Goal: Transaction & Acquisition: Purchase product/service

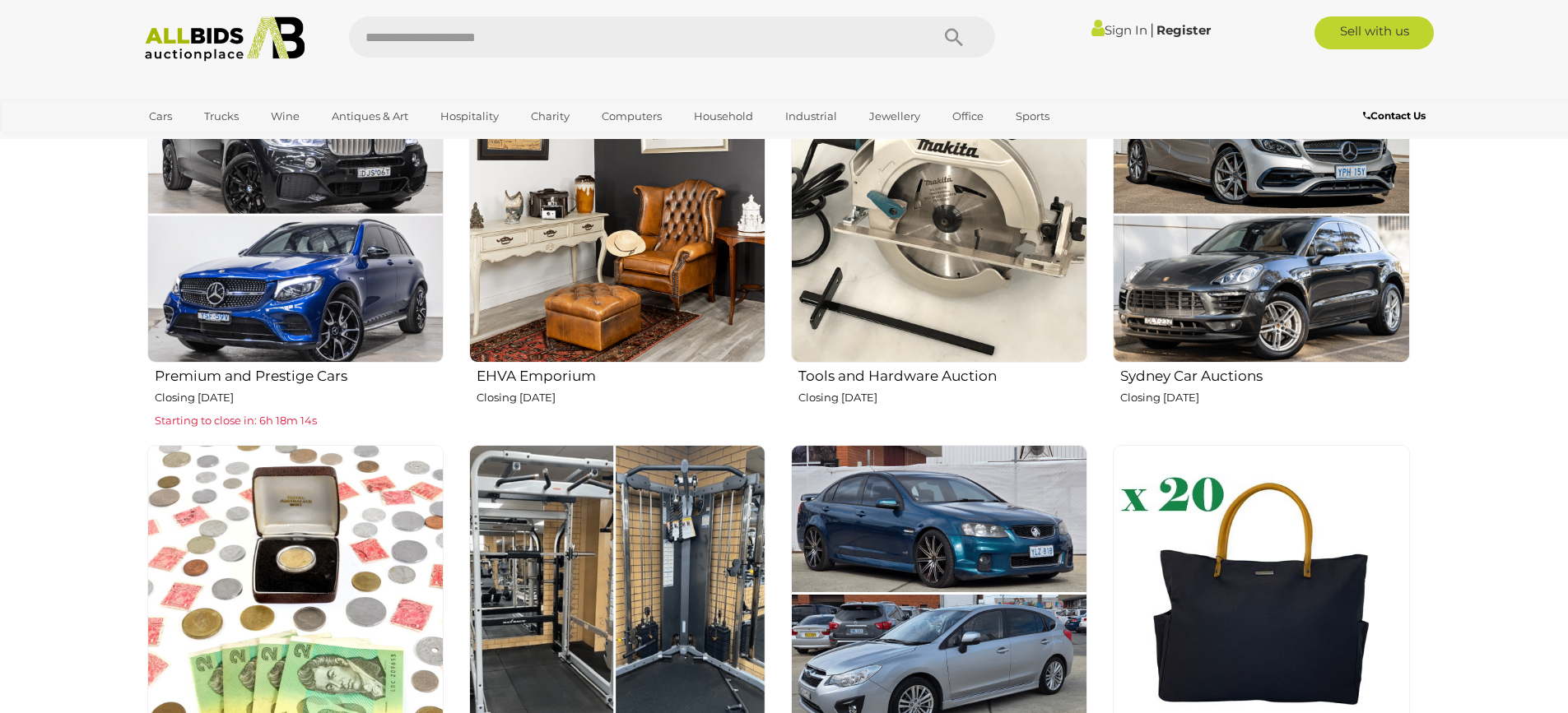
scroll to position [905, 0]
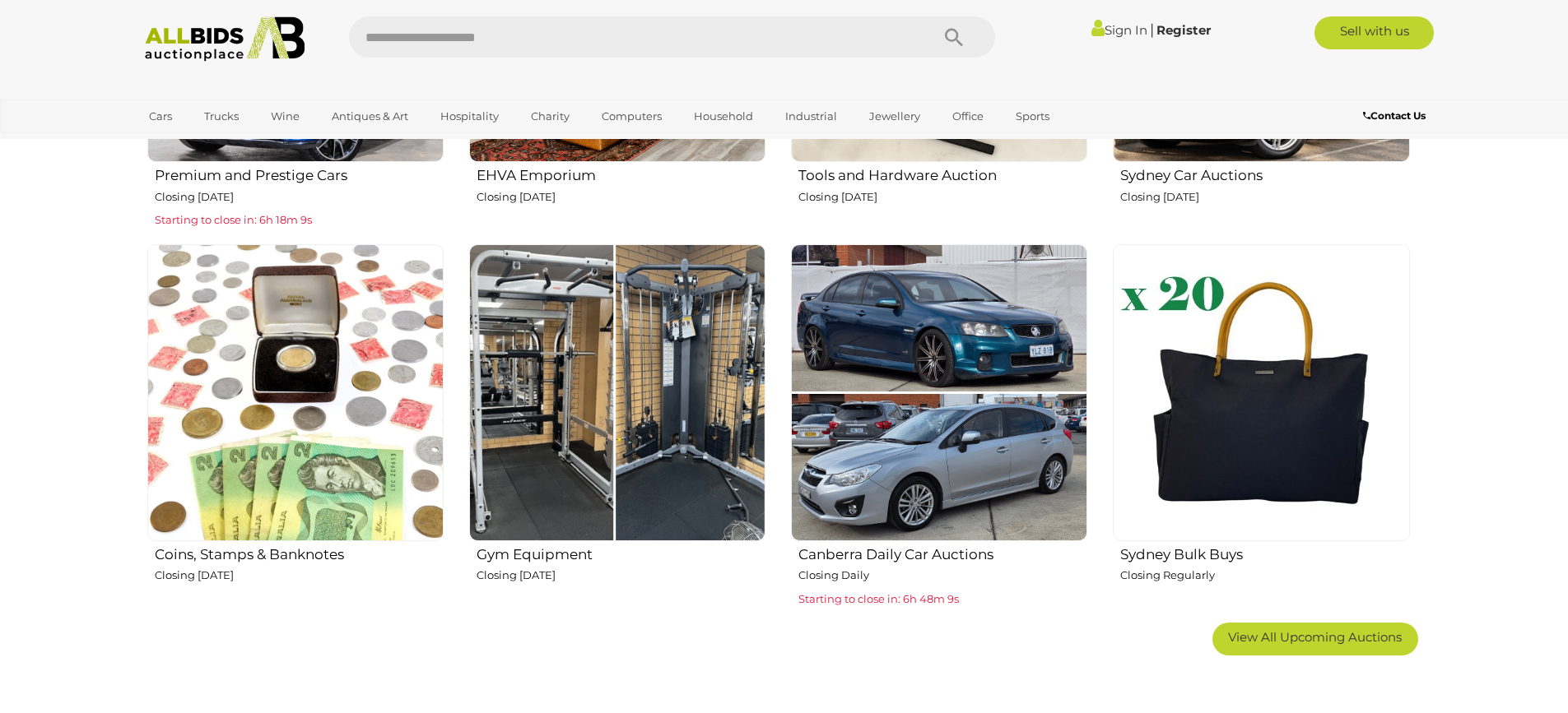
click at [643, 423] on img at bounding box center [617, 392] width 296 height 296
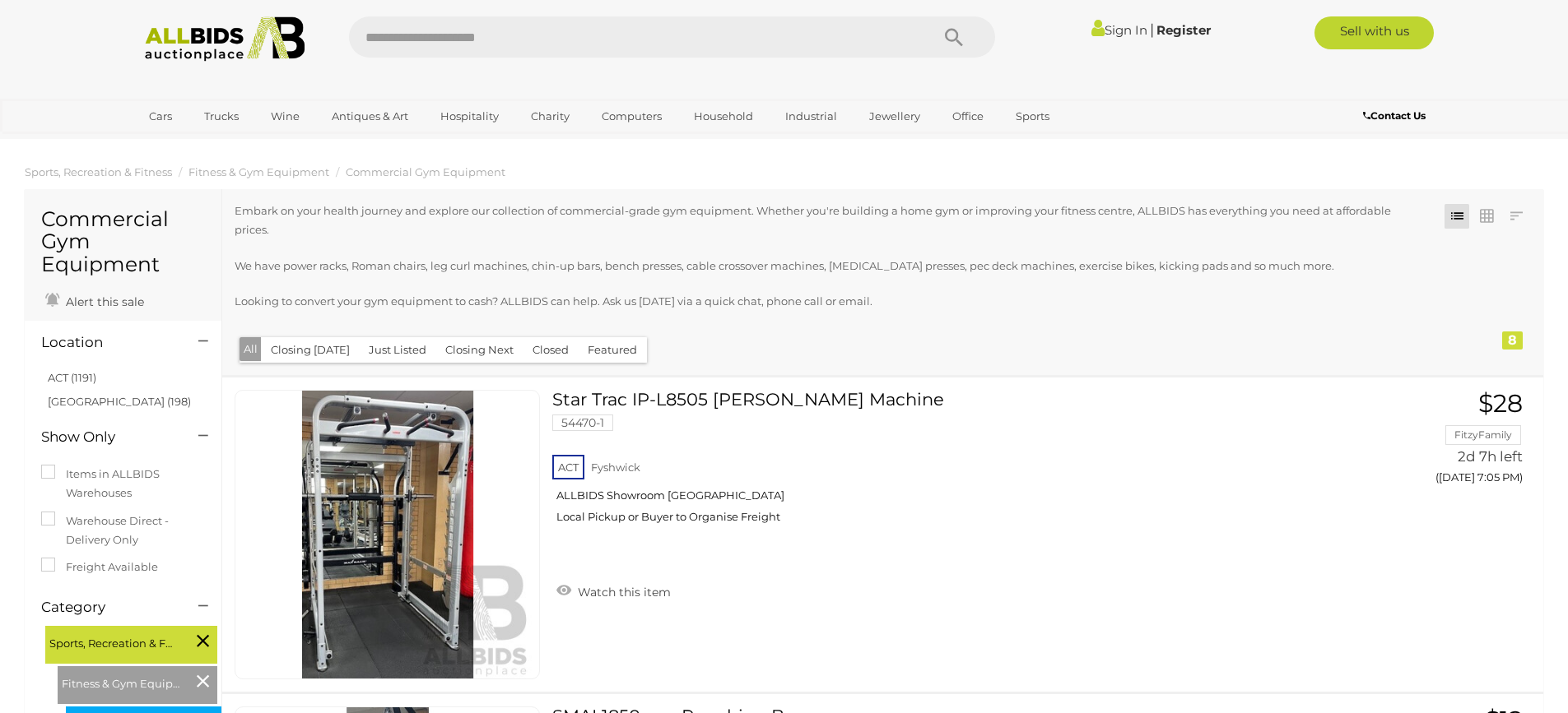
click at [168, 40] on img at bounding box center [224, 39] width 178 height 45
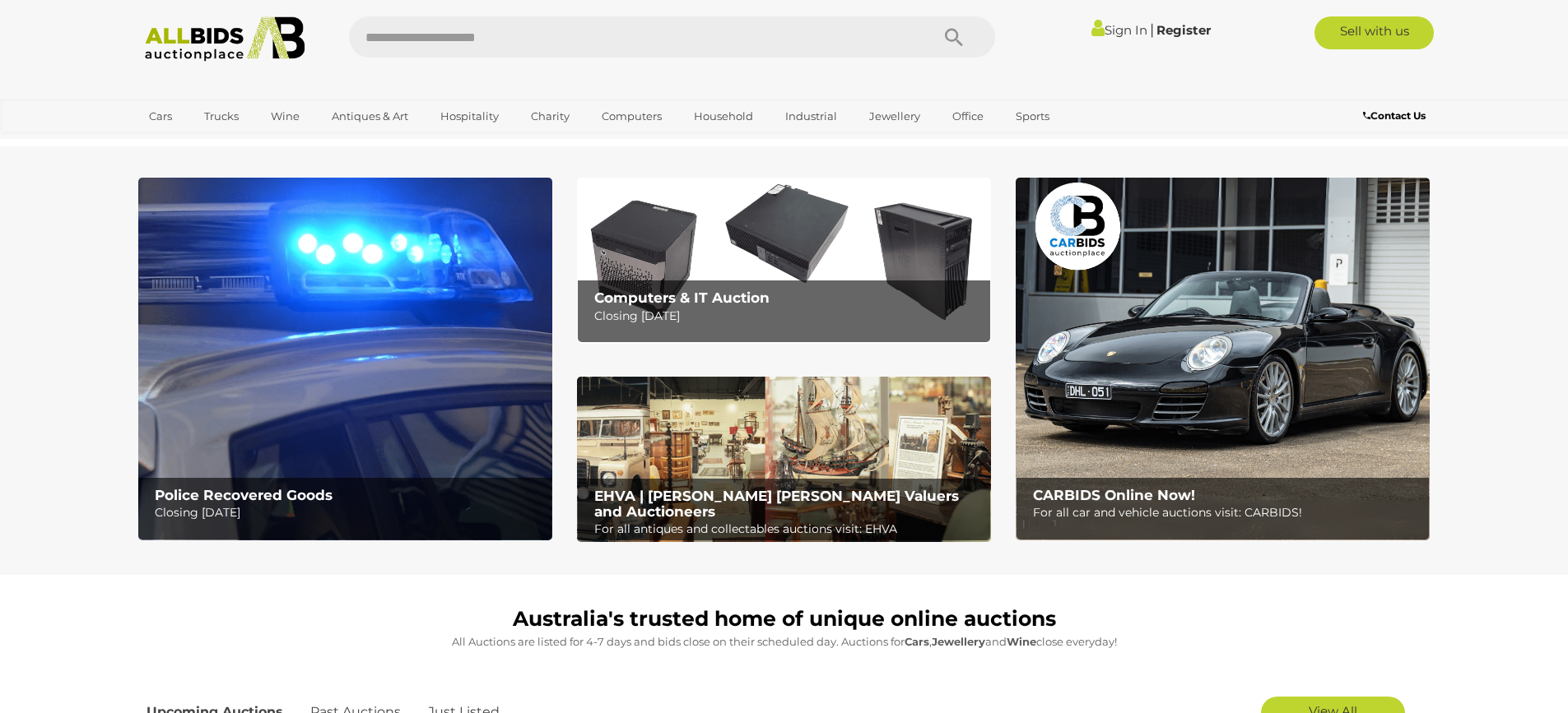
click at [333, 409] on img at bounding box center [344, 358] width 413 height 363
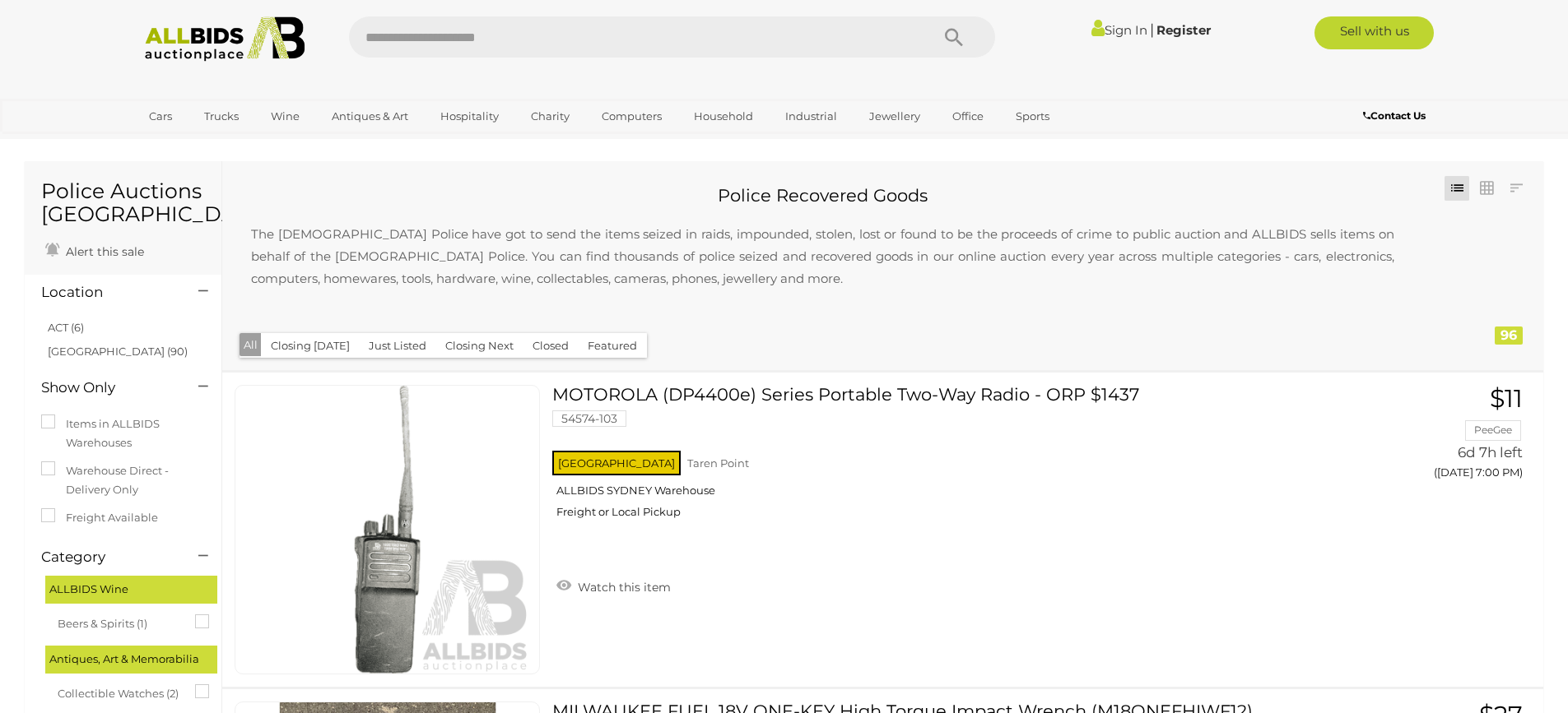
scroll to position [69, 0]
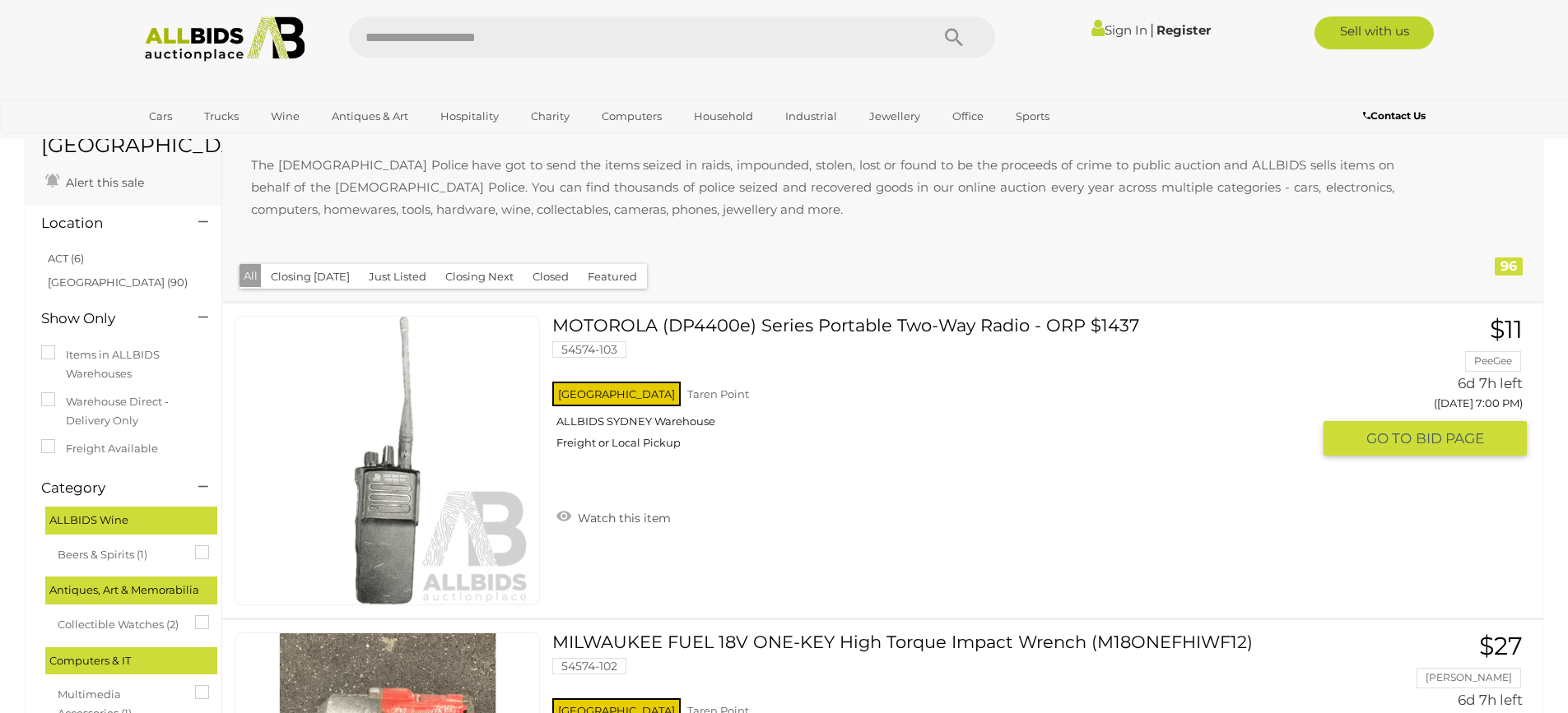
click at [407, 498] on img at bounding box center [387, 460] width 288 height 288
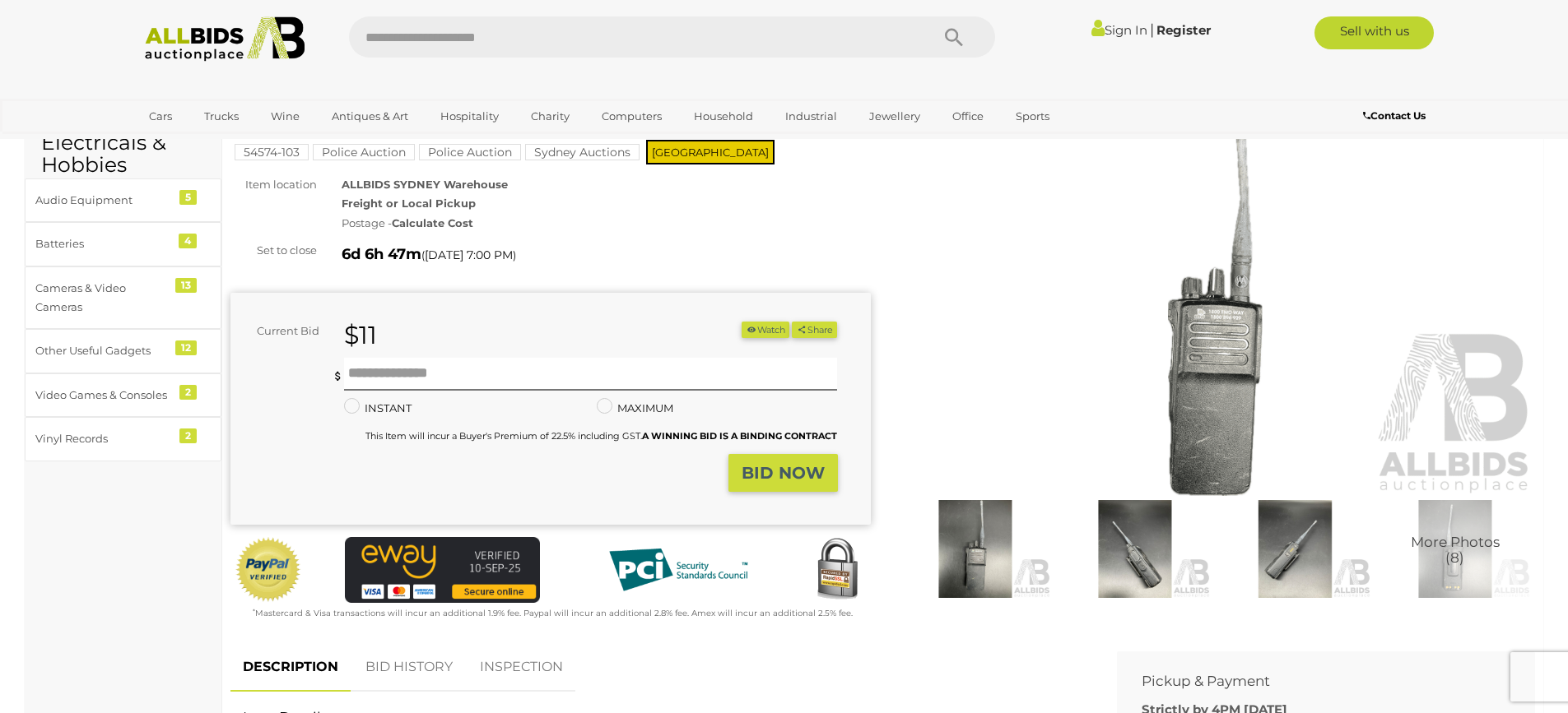
scroll to position [164, 0]
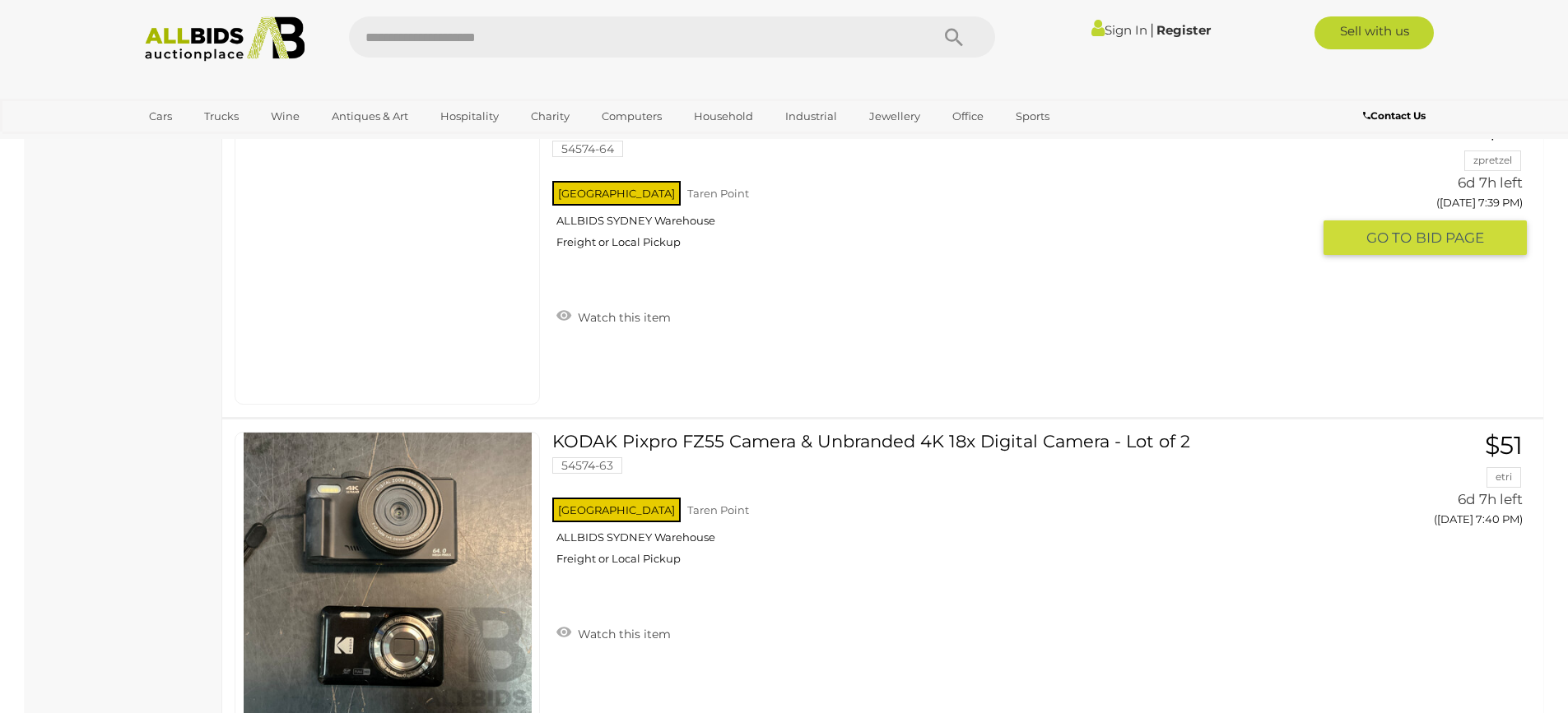
scroll to position [12624, 0]
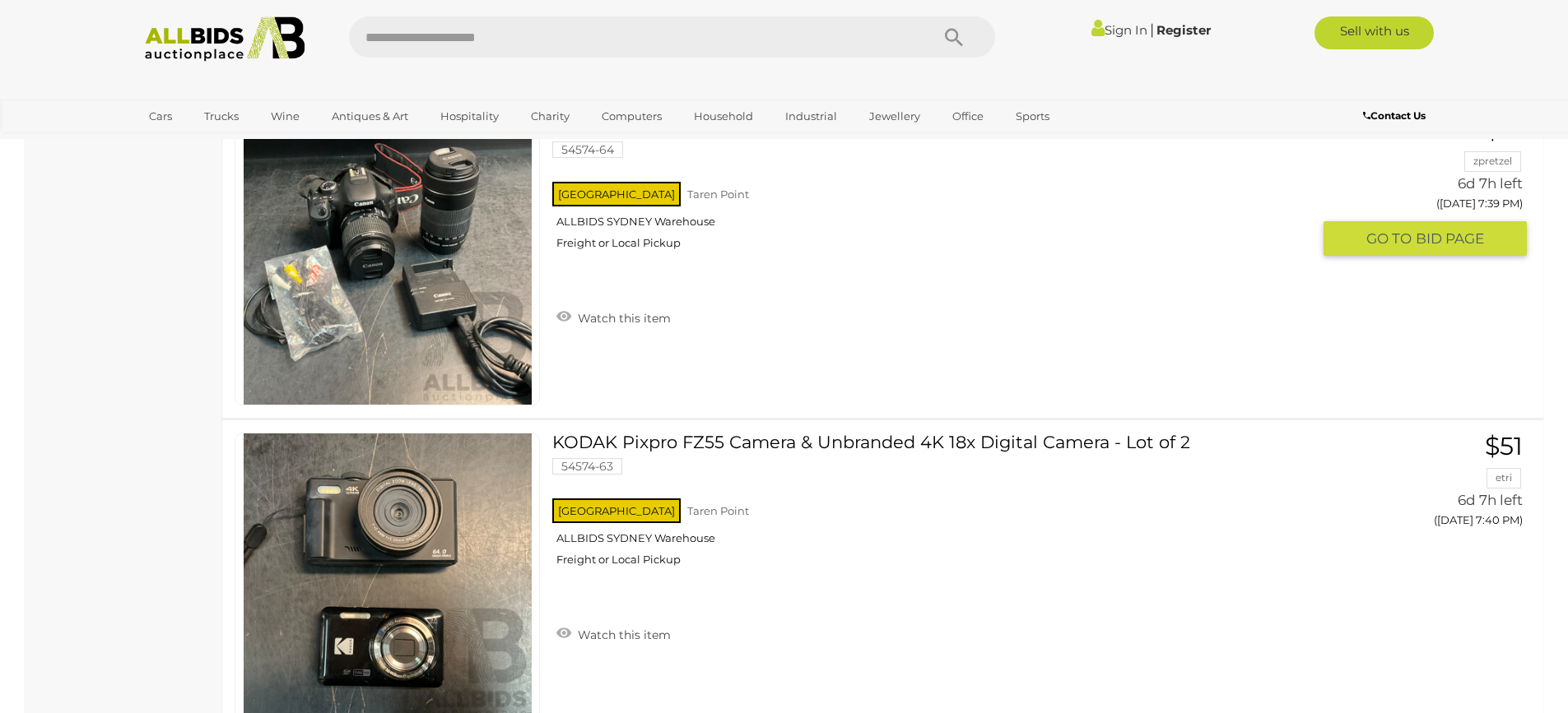
click at [365, 233] on link at bounding box center [386, 260] width 305 height 289
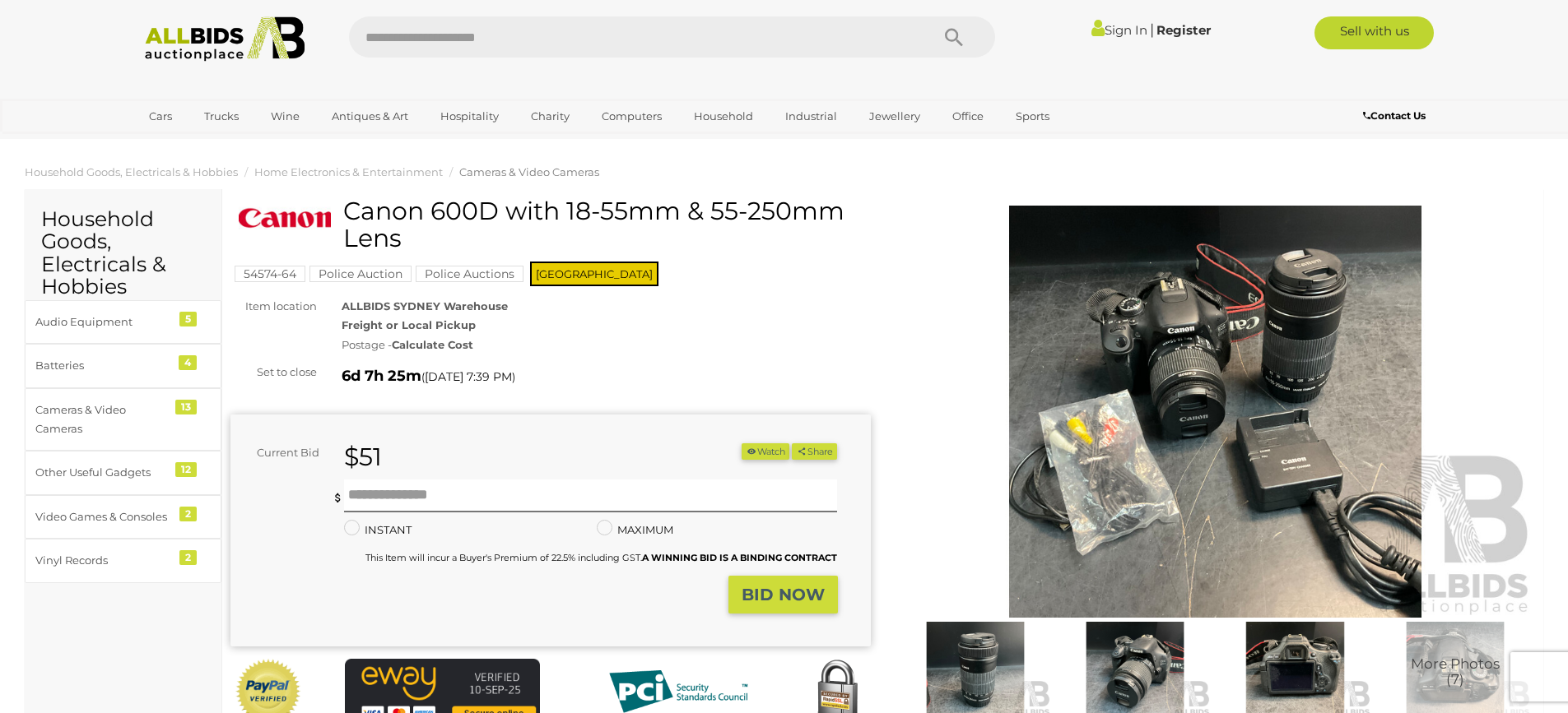
click at [1185, 412] on img at bounding box center [1215, 412] width 640 height 412
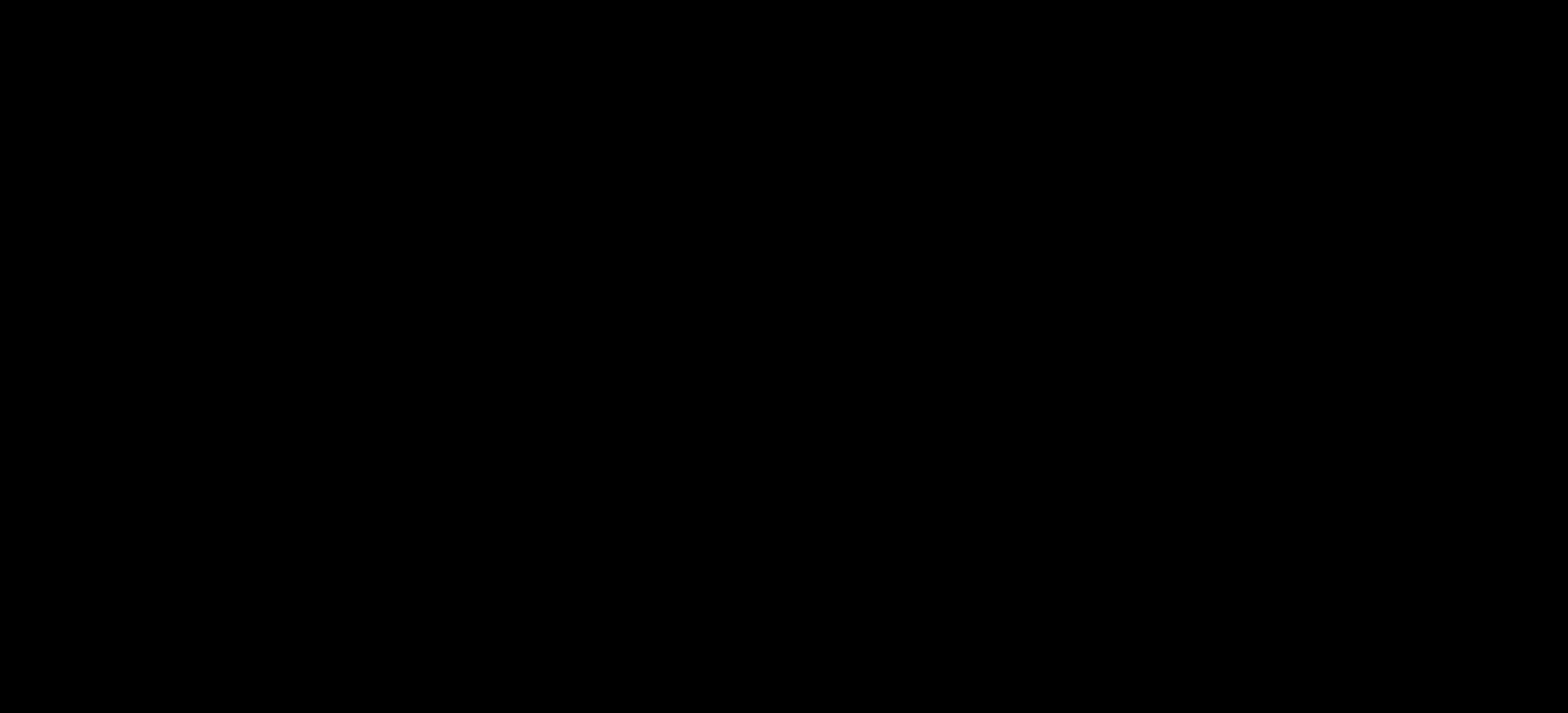
click at [1185, 412] on div at bounding box center [784, 311] width 1568 height 546
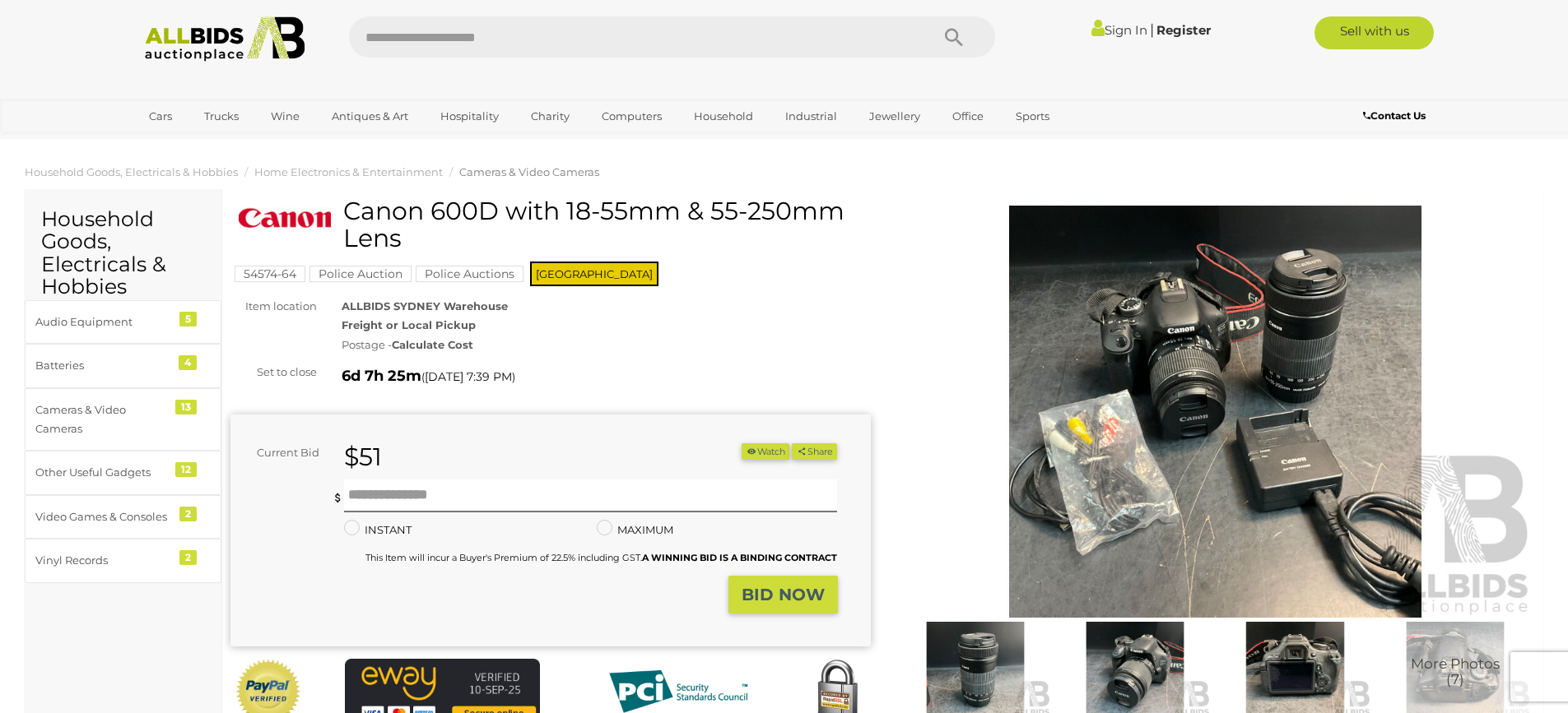
click at [1221, 299] on img at bounding box center [1215, 412] width 640 height 412
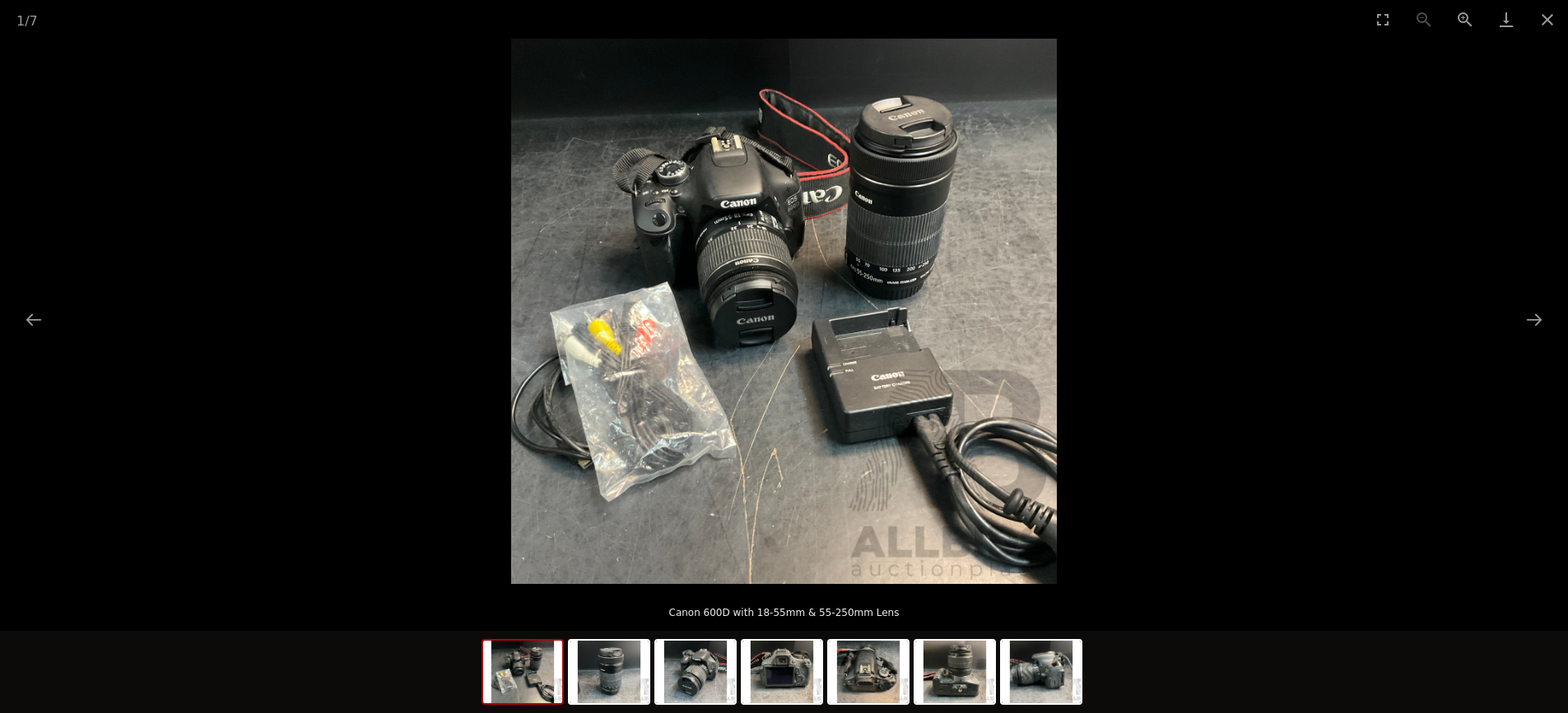
click at [760, 239] on img at bounding box center [784, 311] width 546 height 546
click at [758, 239] on img at bounding box center [784, 311] width 546 height 546
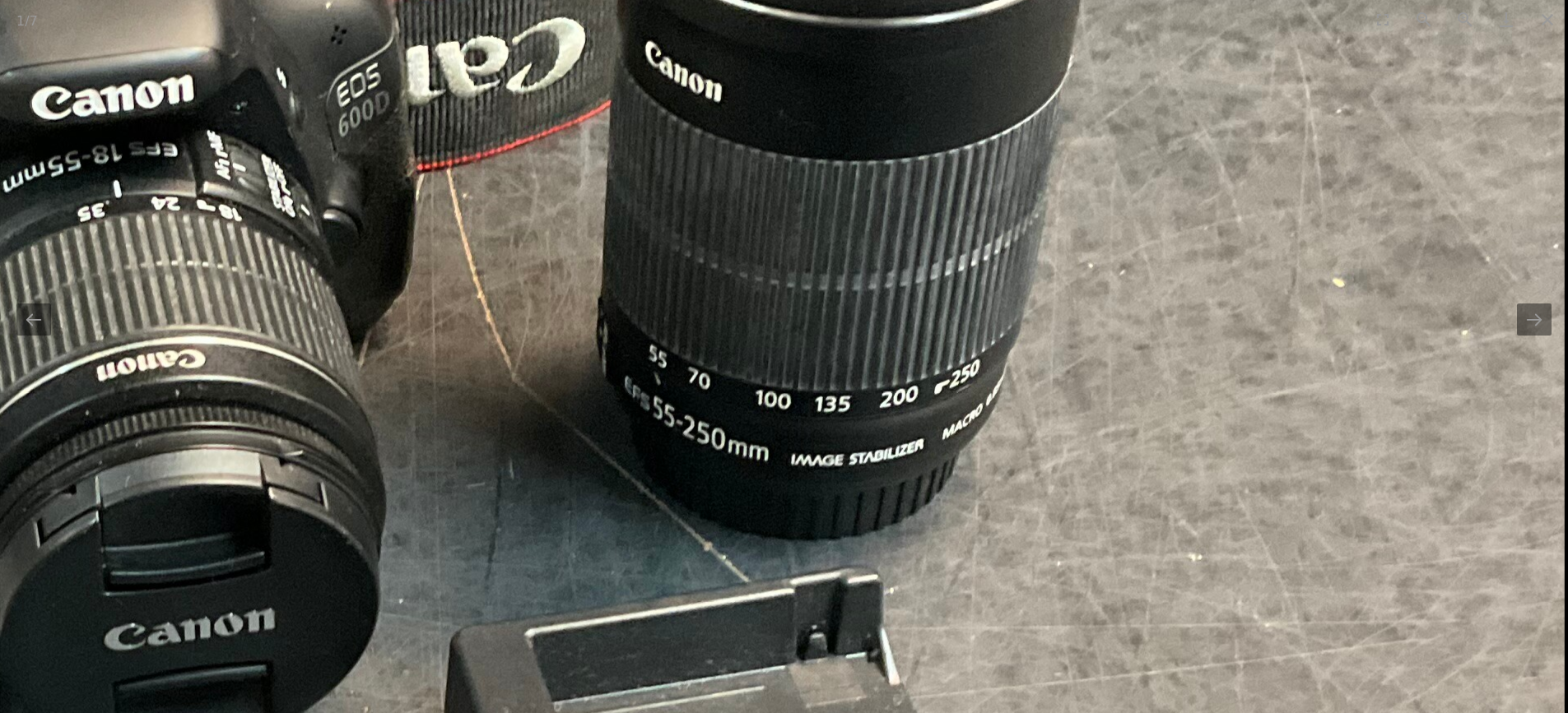
drag, startPoint x: 863, startPoint y: 336, endPoint x: 327, endPoint y: 388, distance: 538.5
click at [327, 388] on img at bounding box center [320, 592] width 2488 height 2488
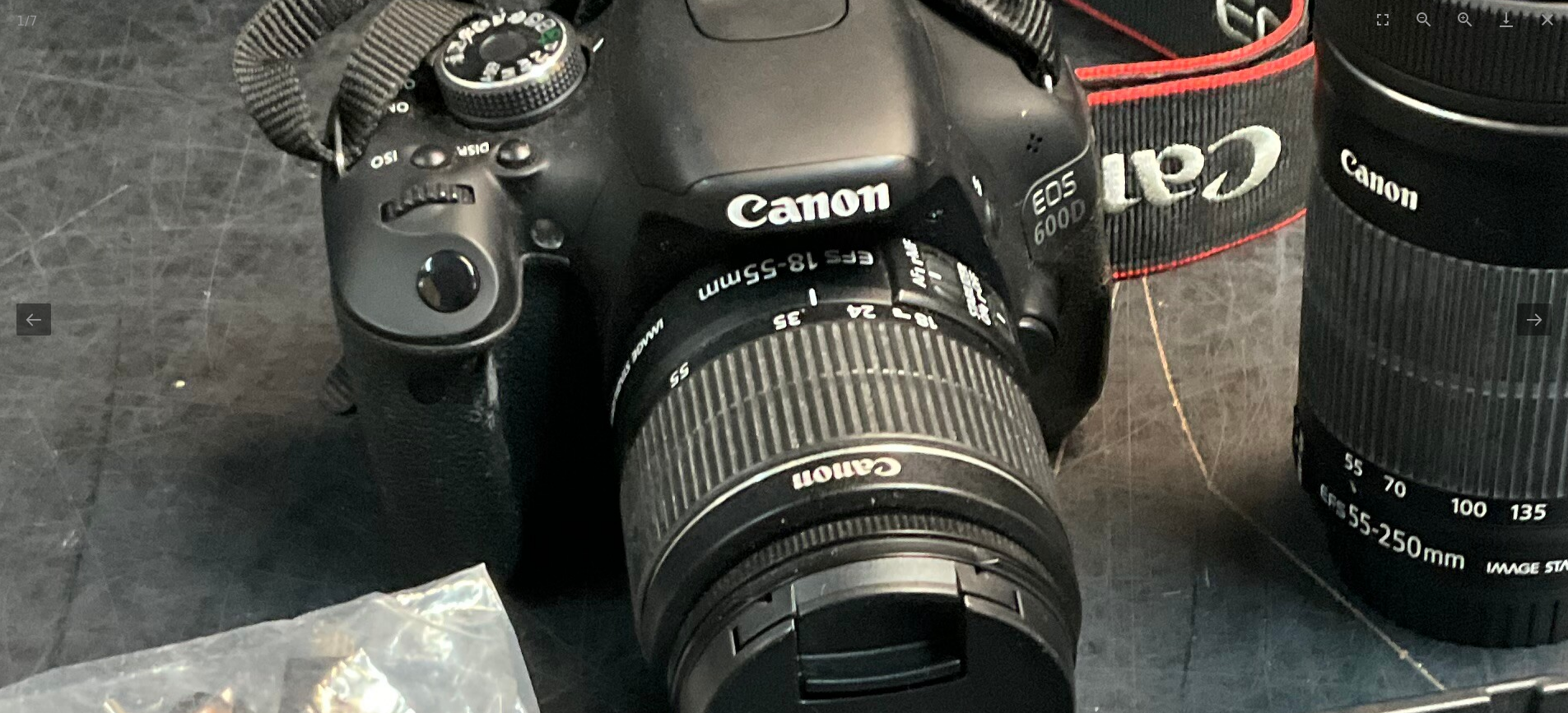
drag, startPoint x: 634, startPoint y: 213, endPoint x: 1325, endPoint y: 316, distance: 698.6
click at [1325, 316] on img at bounding box center [1015, 699] width 2488 height 2488
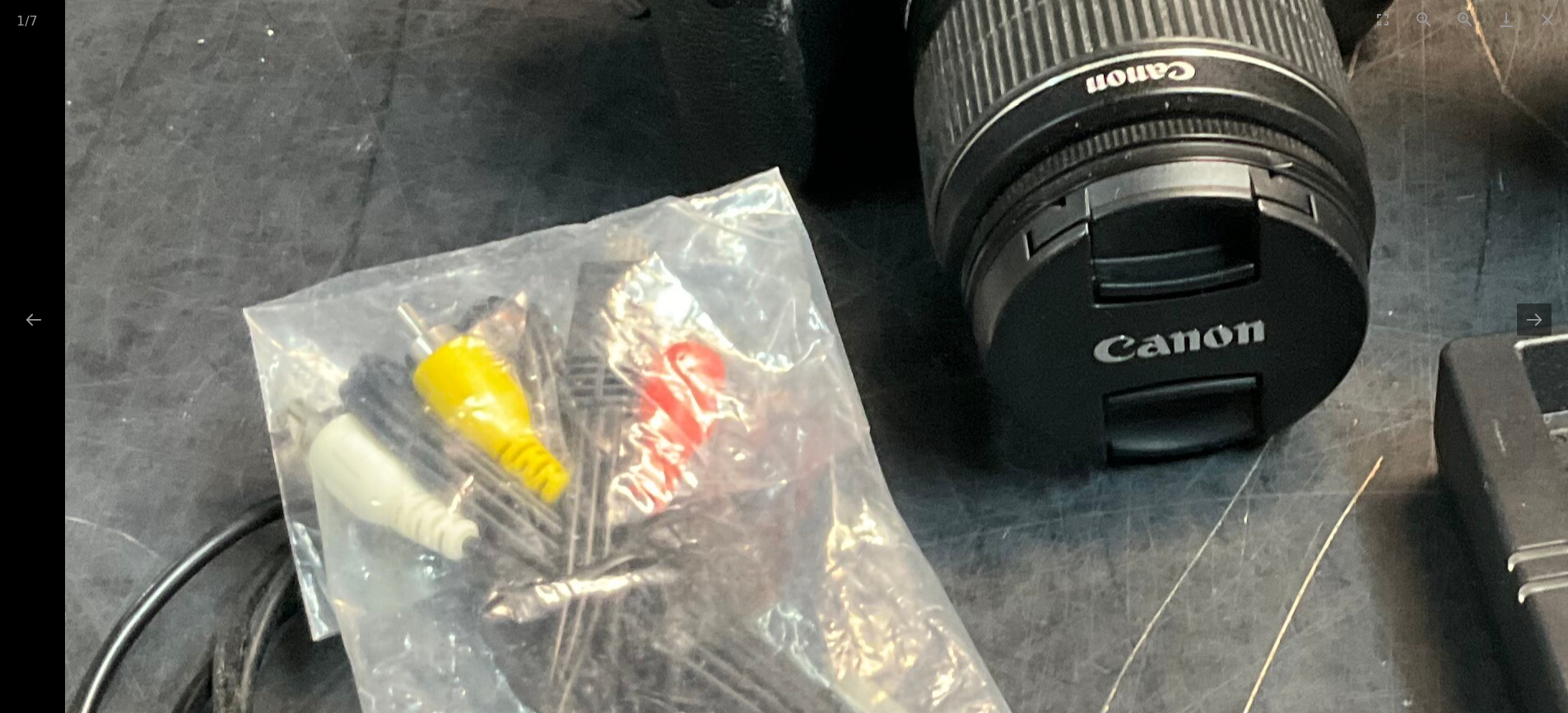
drag, startPoint x: 565, startPoint y: 384, endPoint x: 1027, endPoint y: -12, distance: 608.5
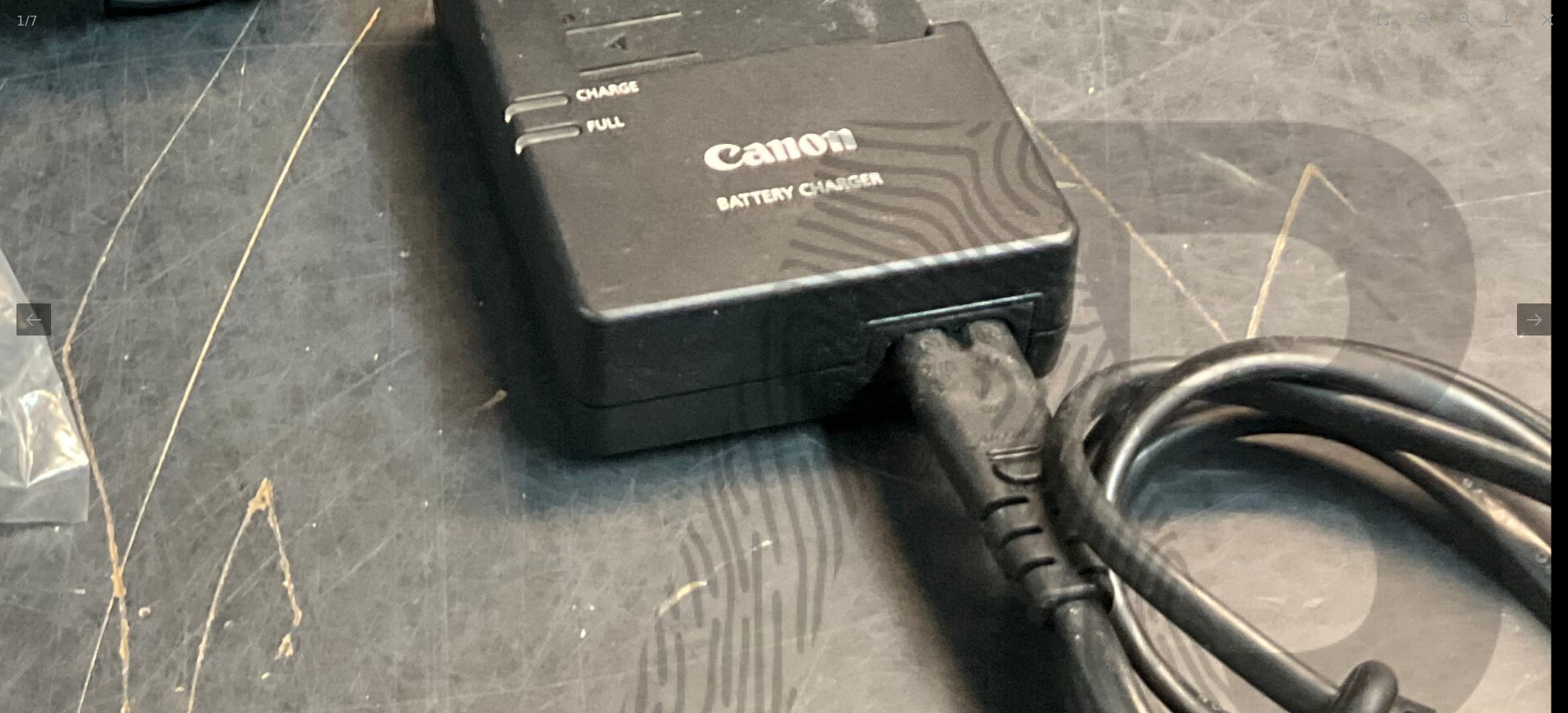
drag, startPoint x: 1239, startPoint y: 298, endPoint x: 254, endPoint y: 175, distance: 992.6
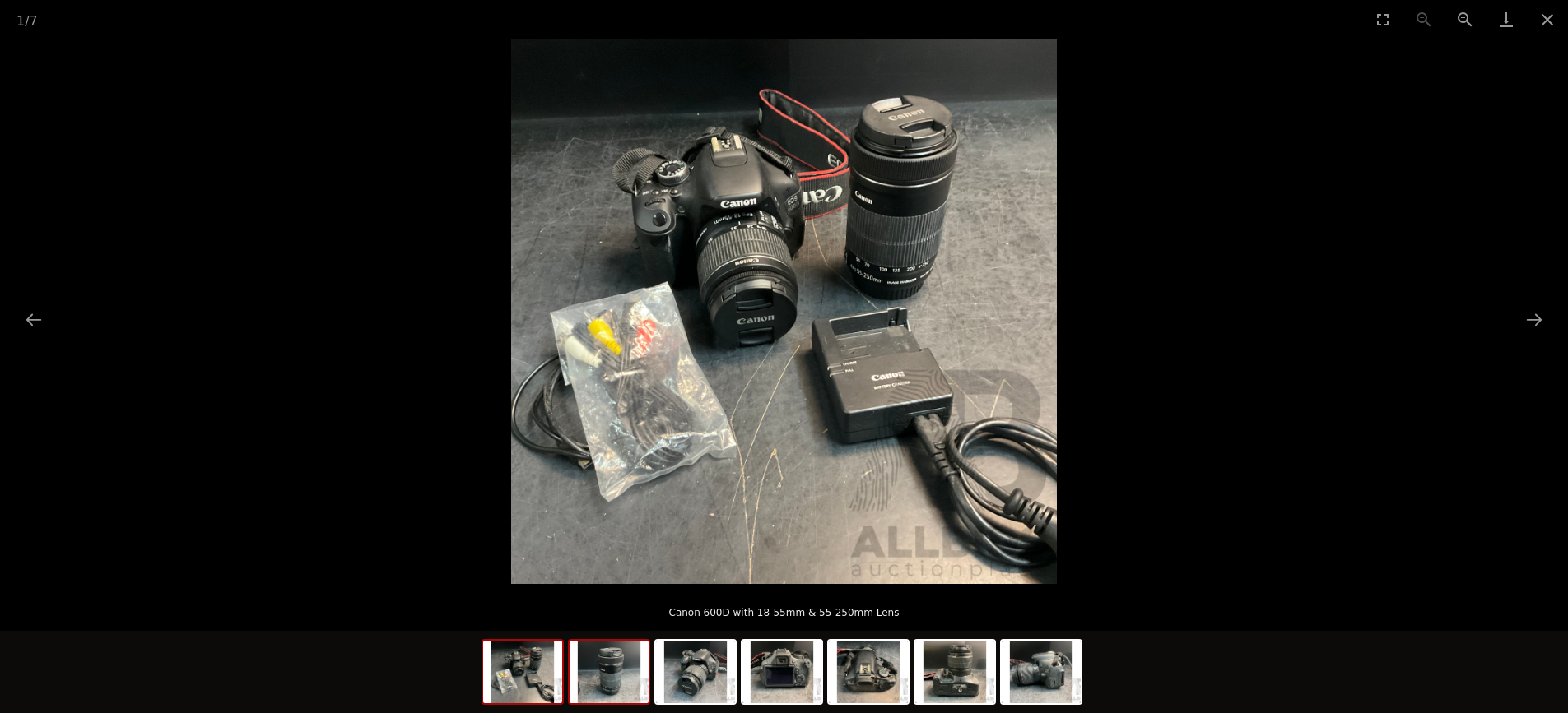
click at [608, 671] on img at bounding box center [609, 672] width 79 height 63
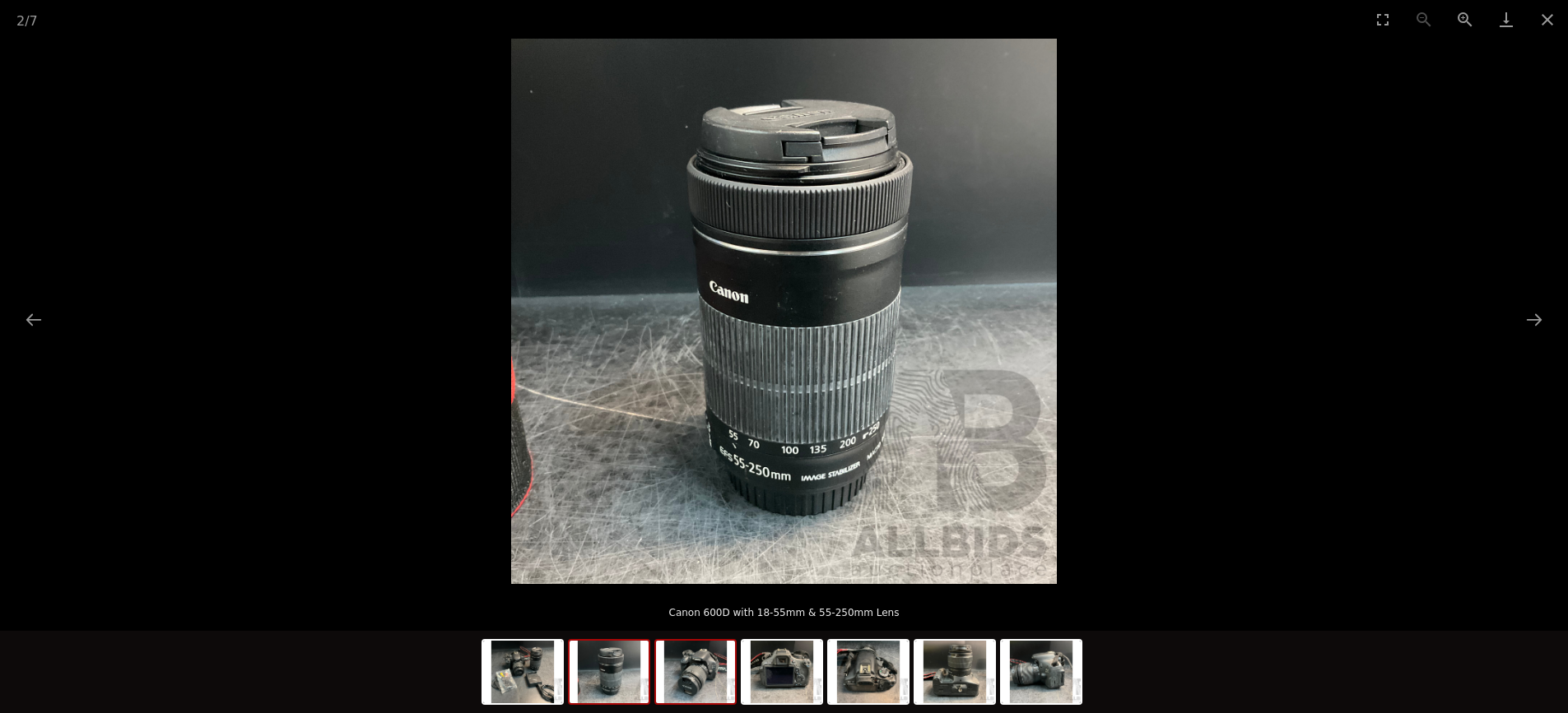
click at [702, 663] on img at bounding box center [695, 672] width 79 height 63
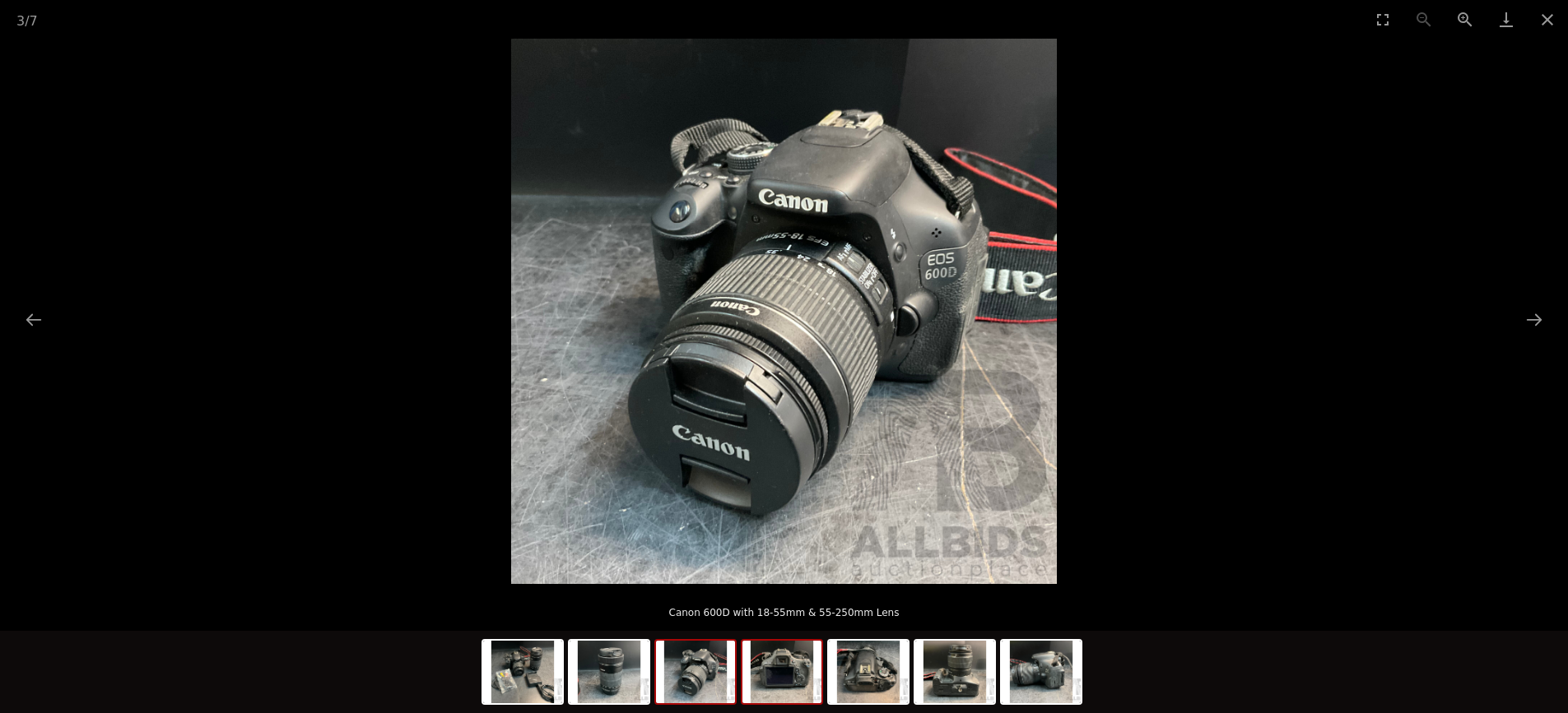
click at [786, 664] on img at bounding box center [781, 672] width 79 height 63
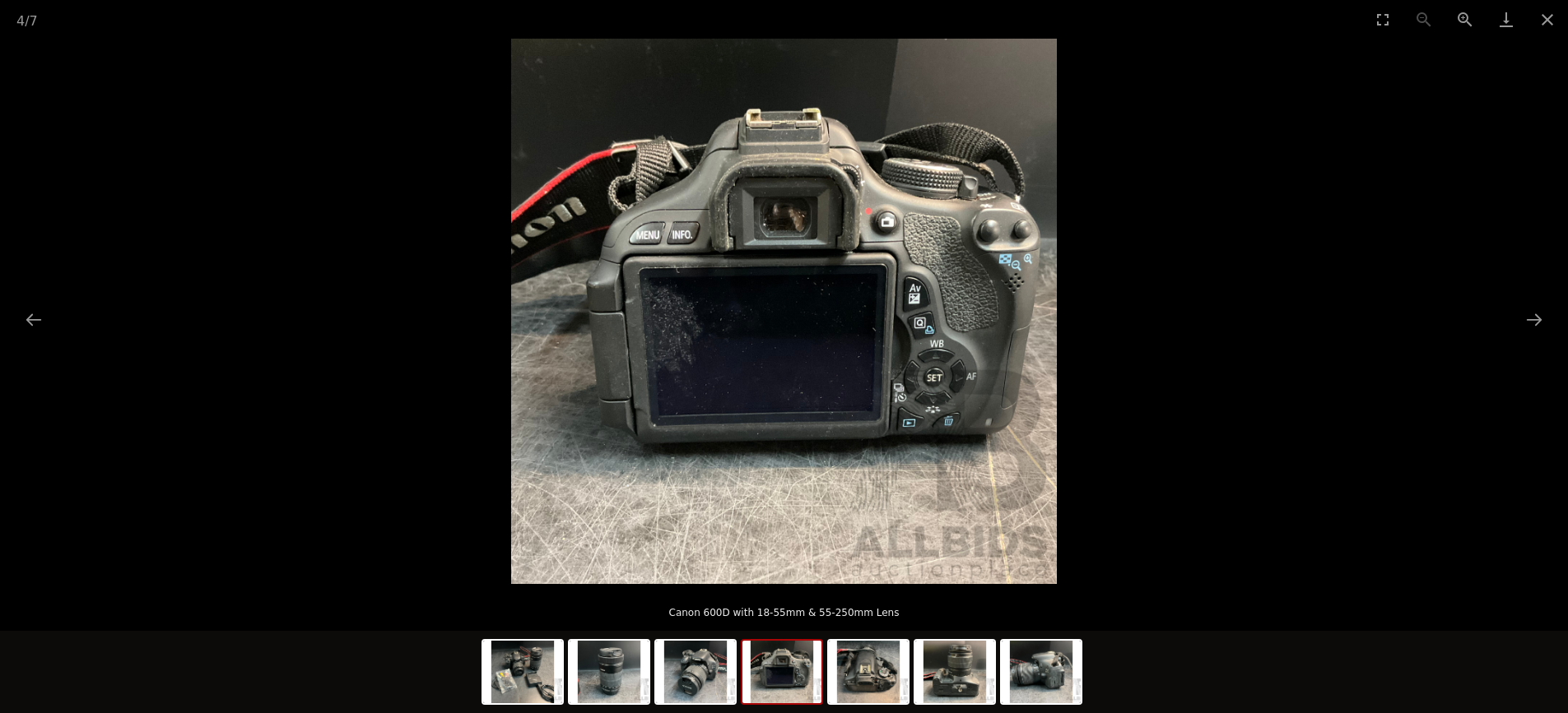
click at [787, 171] on img at bounding box center [784, 311] width 546 height 546
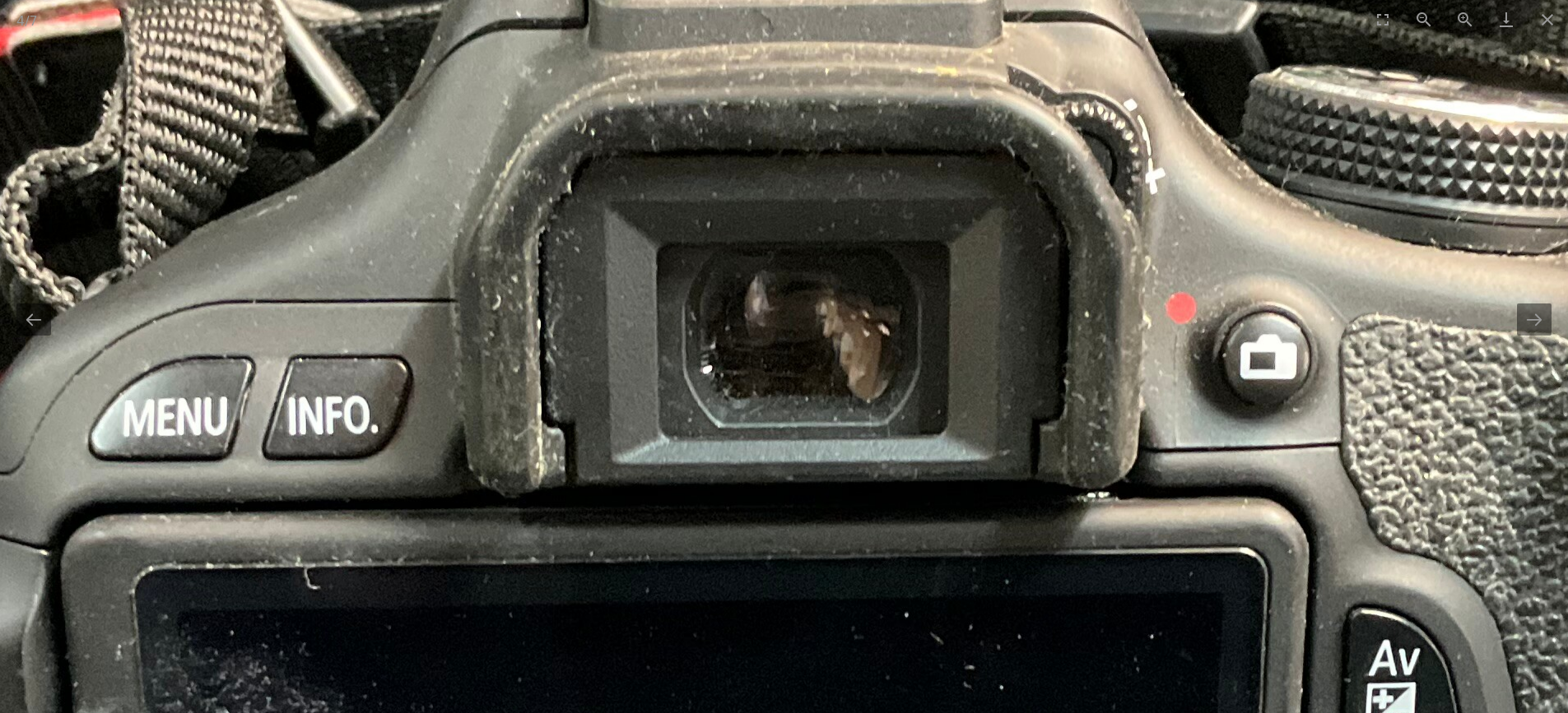
drag, startPoint x: 798, startPoint y: 580, endPoint x: 905, endPoint y: 197, distance: 397.7
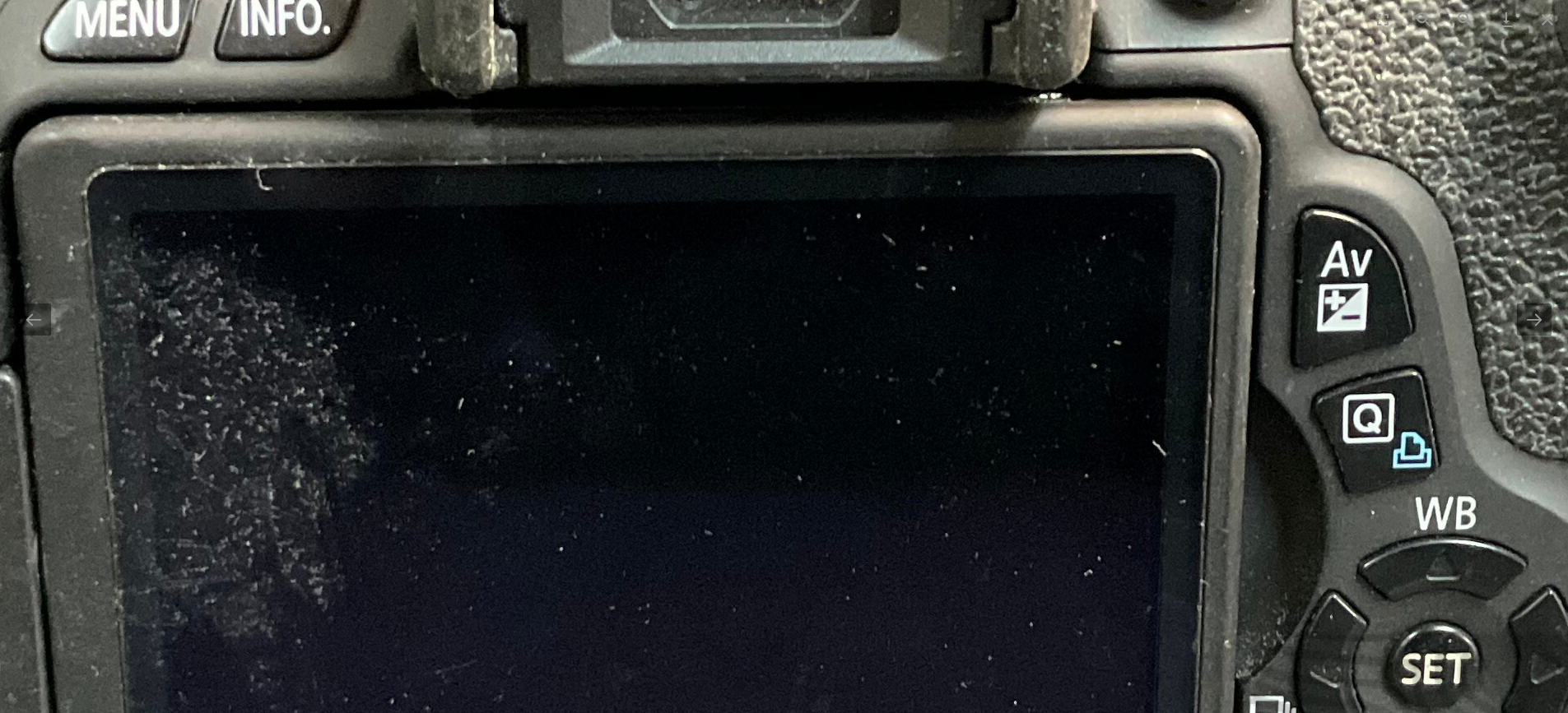
drag, startPoint x: 1138, startPoint y: 496, endPoint x: 890, endPoint y: 664, distance: 299.5
click at [890, 663] on img at bounding box center [748, 366] width 2488 height 2488
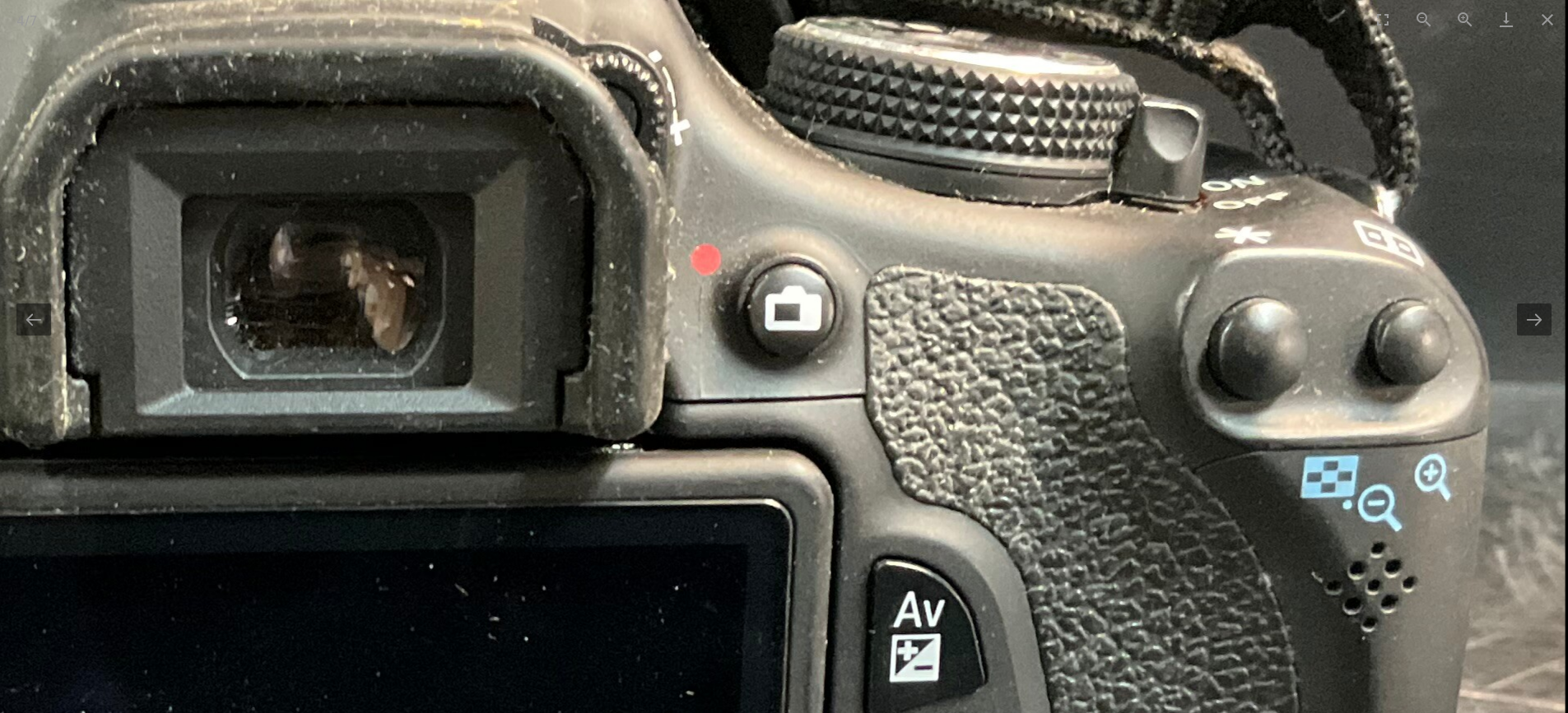
drag, startPoint x: 1005, startPoint y: 395, endPoint x: 528, endPoint y: 407, distance: 477.2
click at [528, 407] on img at bounding box center [321, 717] width 2488 height 2488
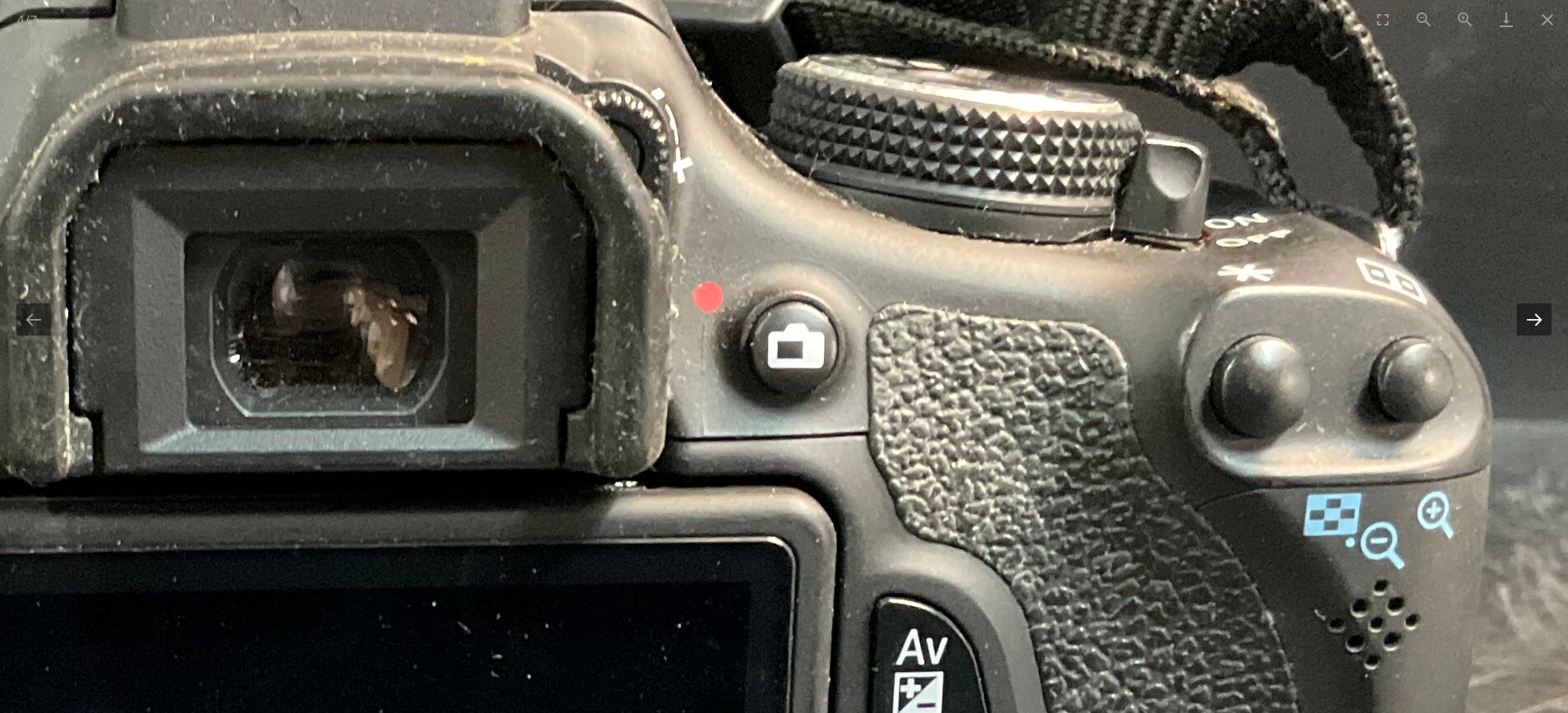
click at [1520, 334] on button "Next slide" at bounding box center [1533, 319] width 35 height 32
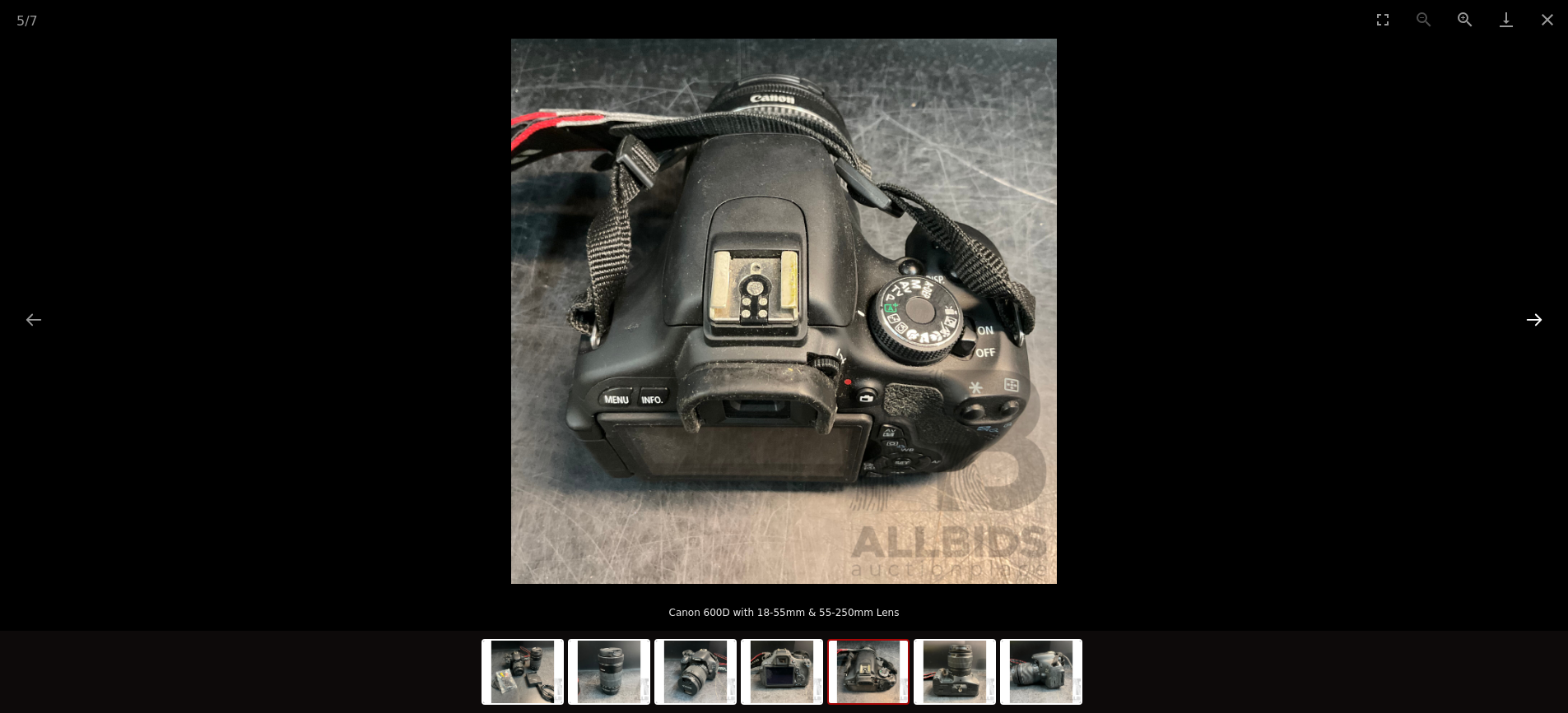
click at [1543, 322] on button "Next slide" at bounding box center [1533, 319] width 35 height 32
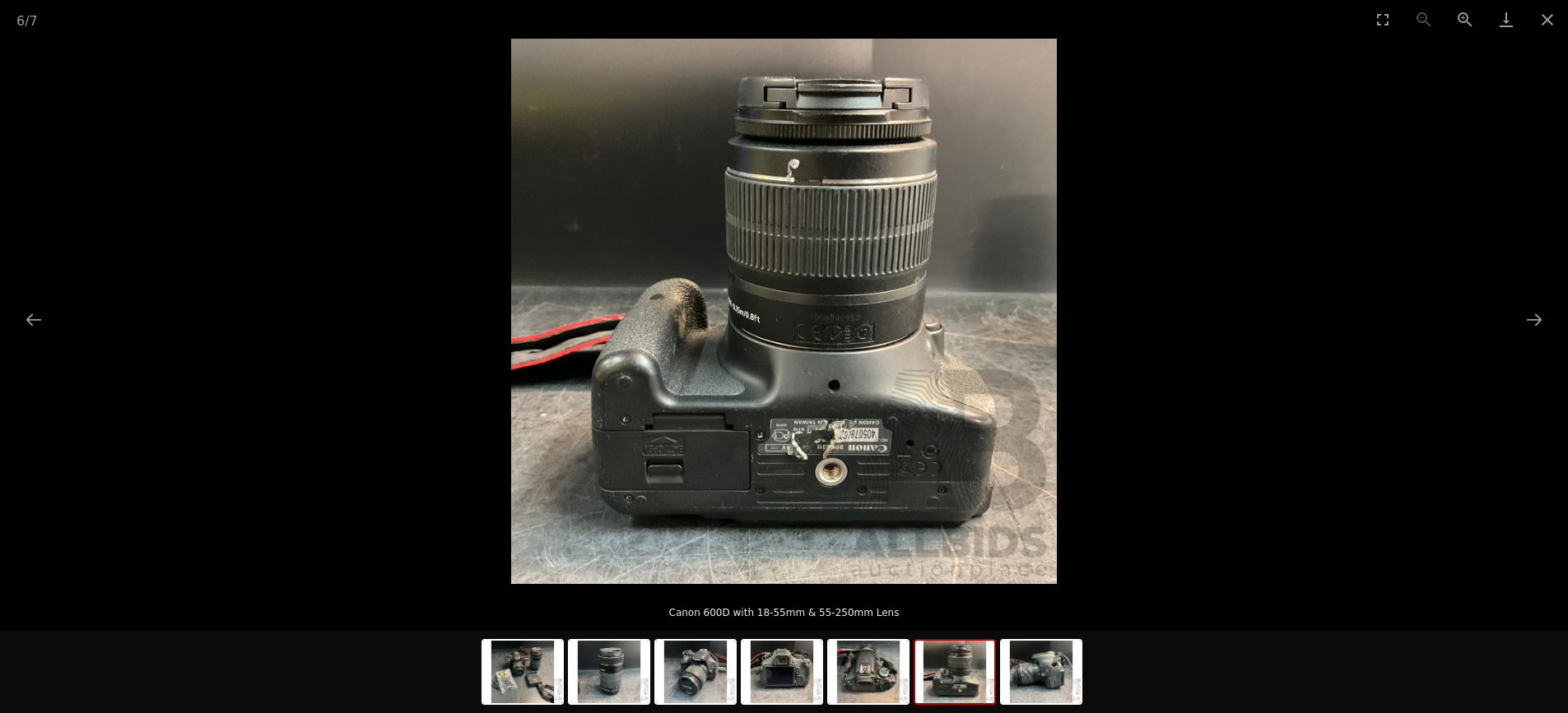
click at [786, 189] on img at bounding box center [784, 311] width 546 height 546
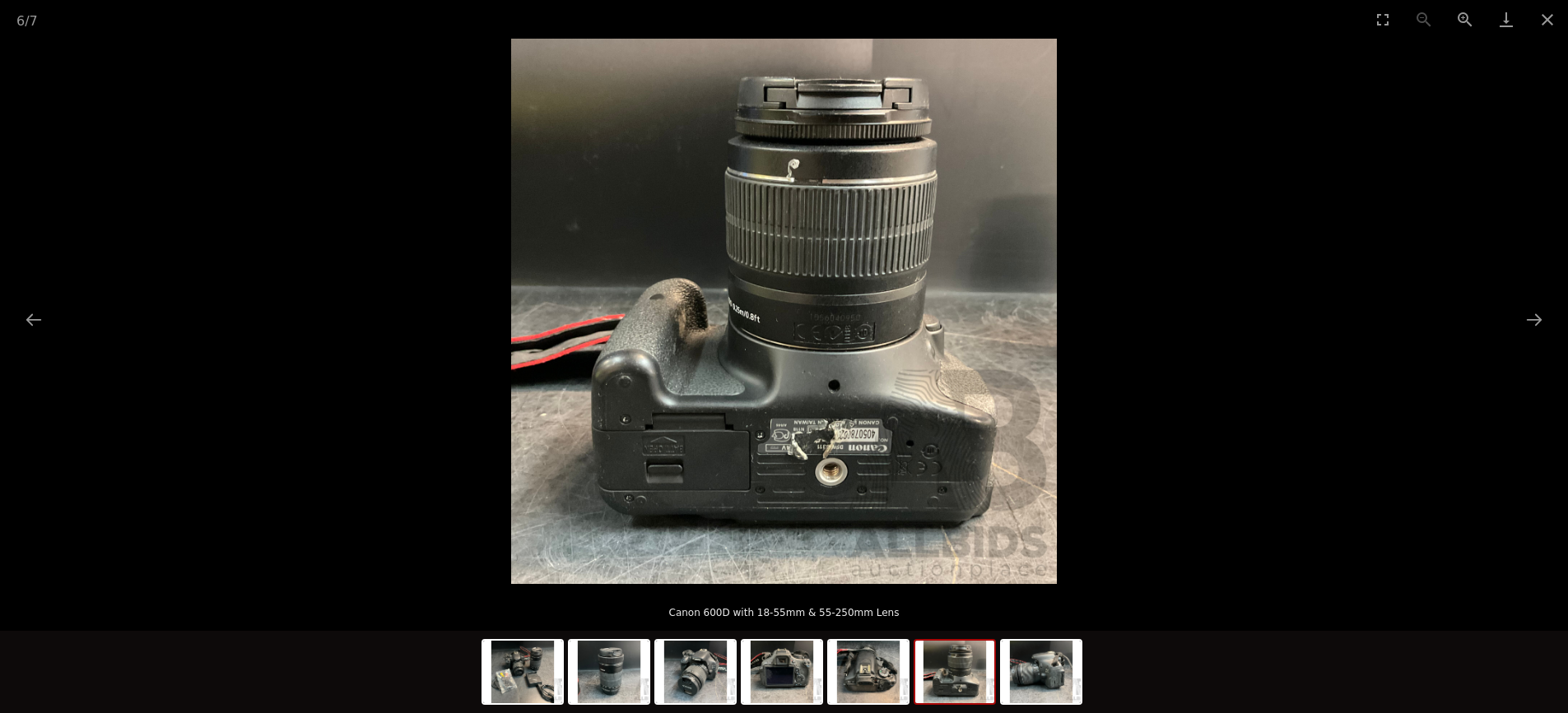
click at [1159, 337] on picture at bounding box center [784, 311] width 1568 height 546
click at [1037, 684] on img at bounding box center [1041, 672] width 79 height 63
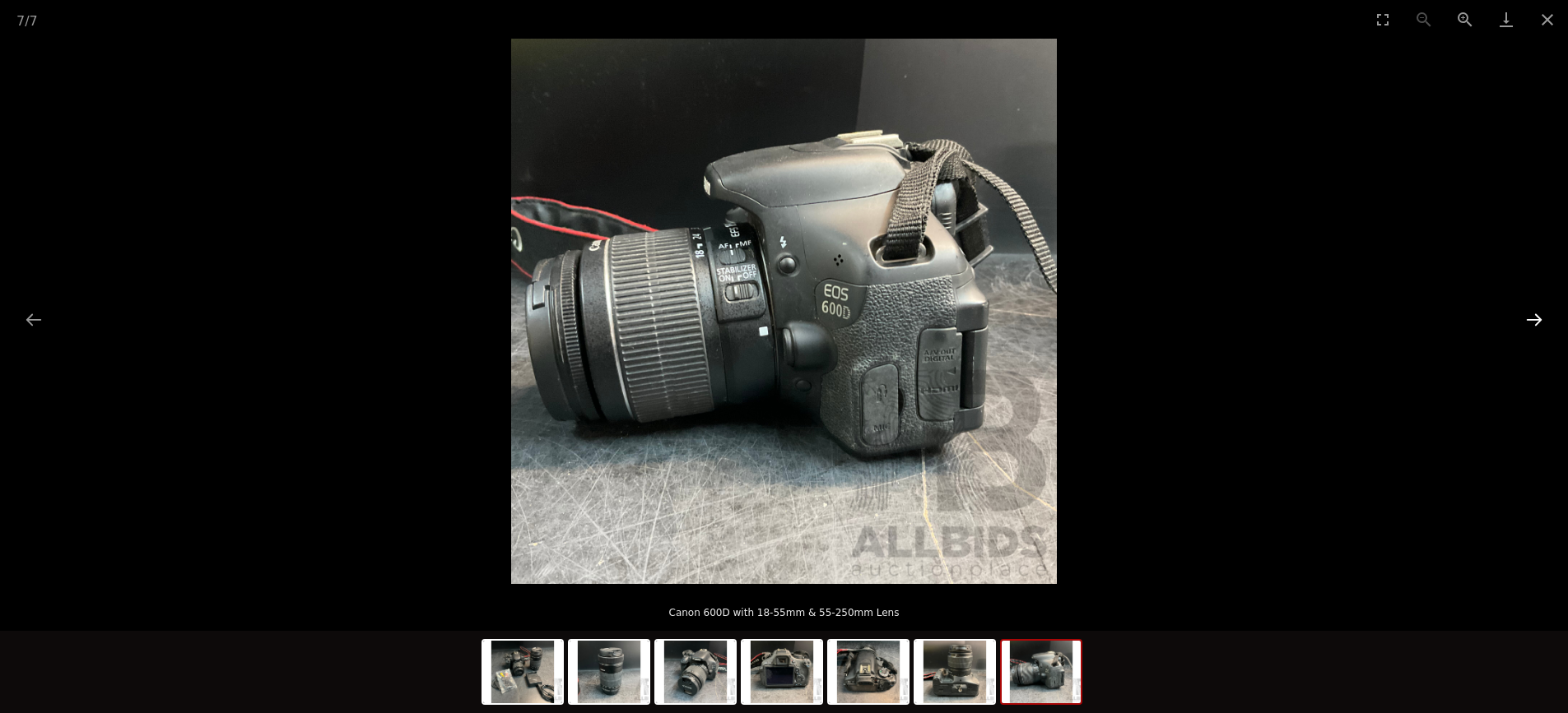
click at [1533, 321] on button "Next slide" at bounding box center [1533, 319] width 35 height 32
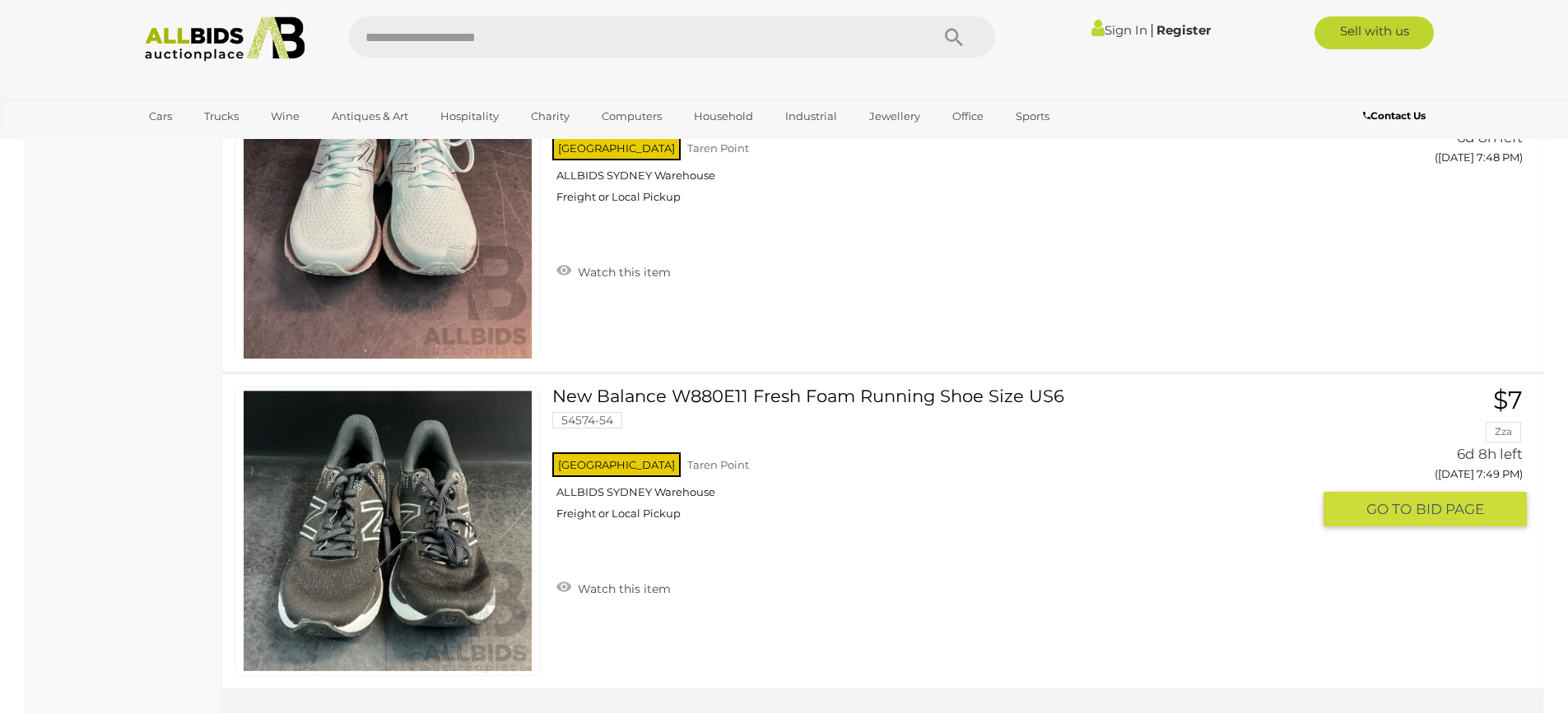
scroll to position [15932, 0]
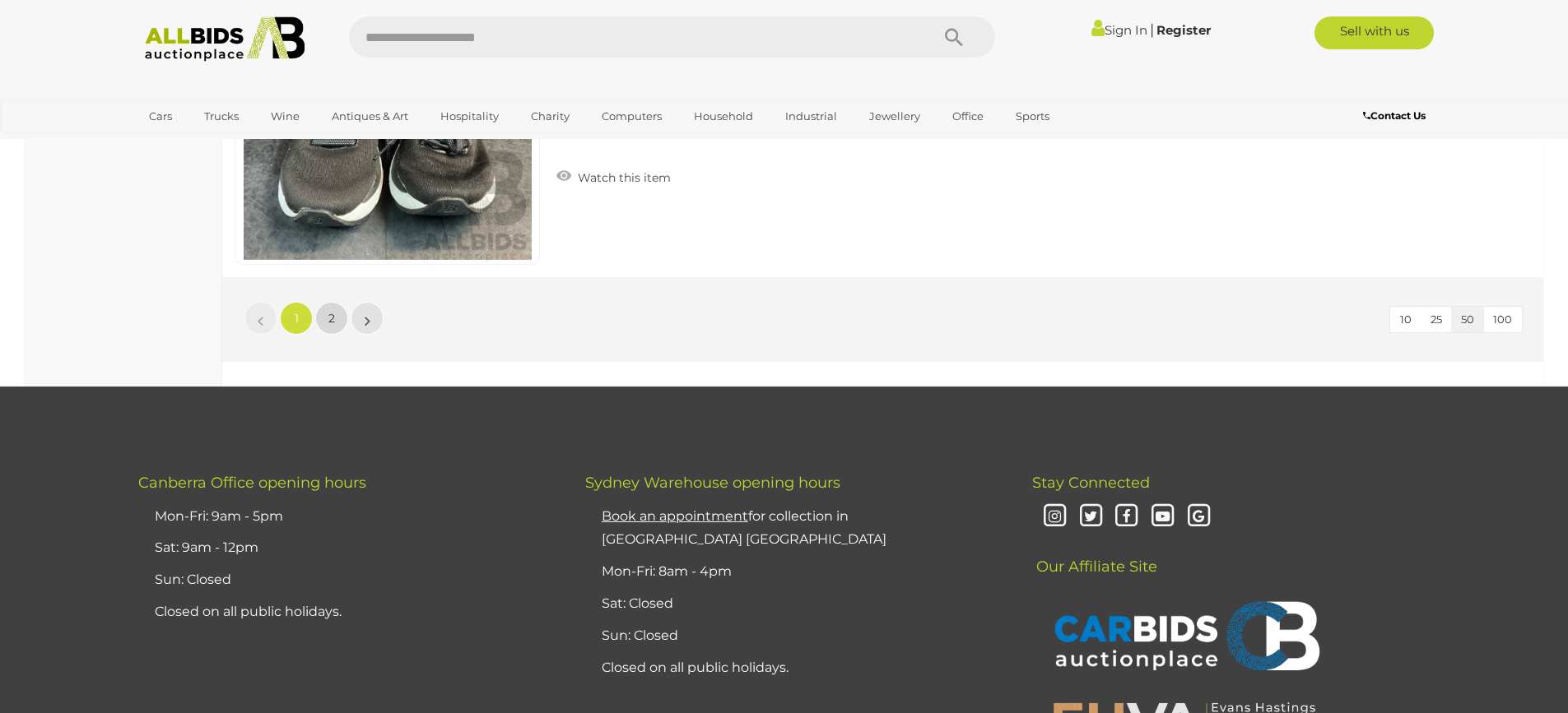
click at [332, 328] on link "2" at bounding box center [331, 318] width 33 height 33
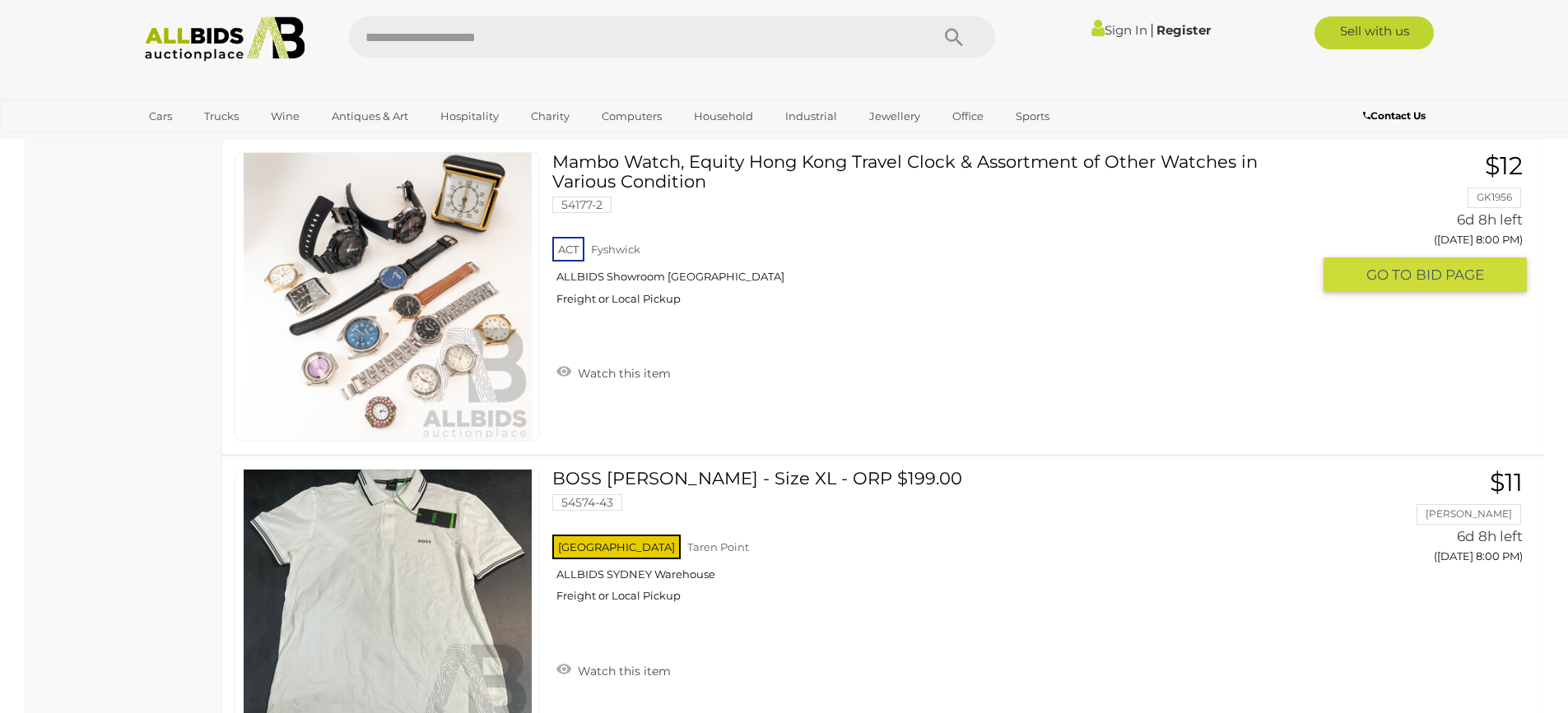
scroll to position [3415, 0]
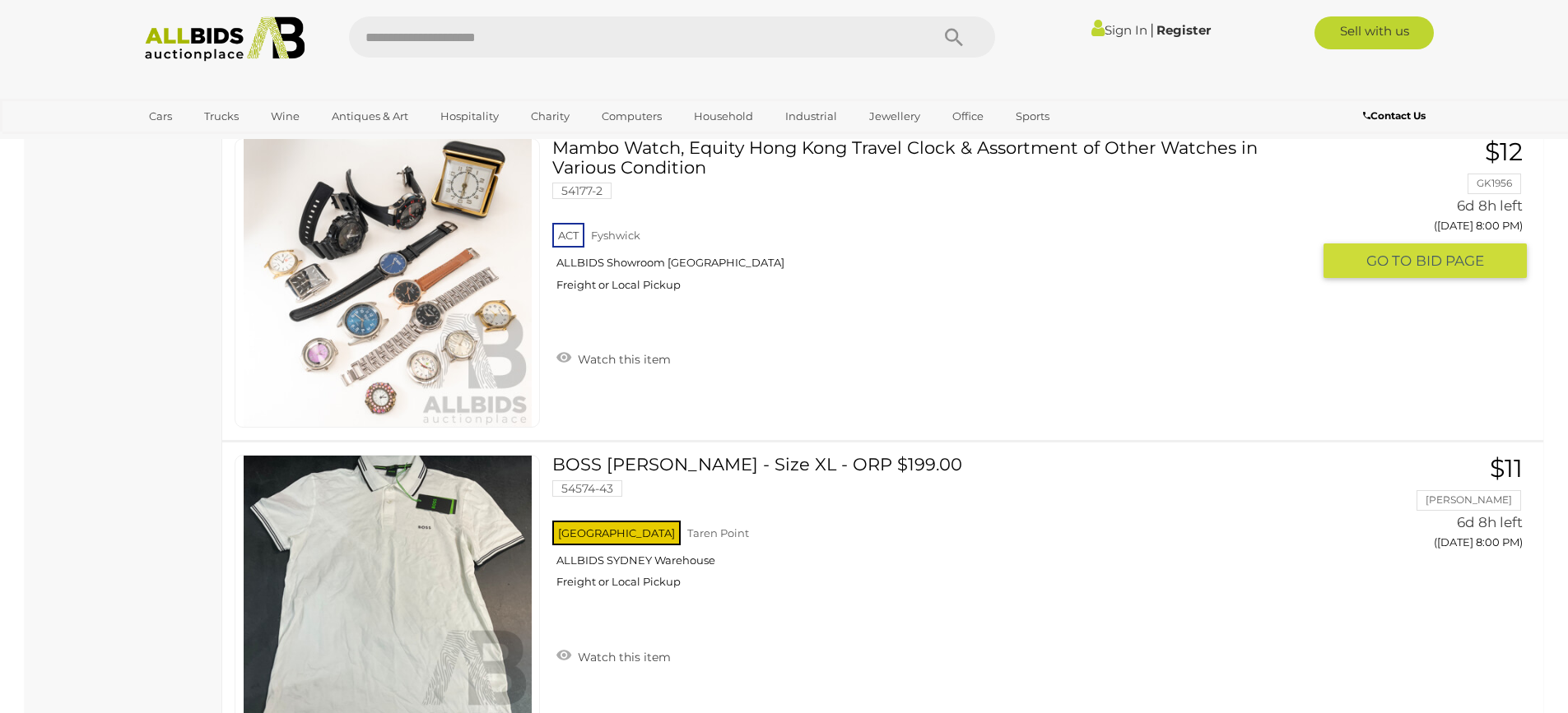
click at [362, 320] on img at bounding box center [387, 283] width 288 height 288
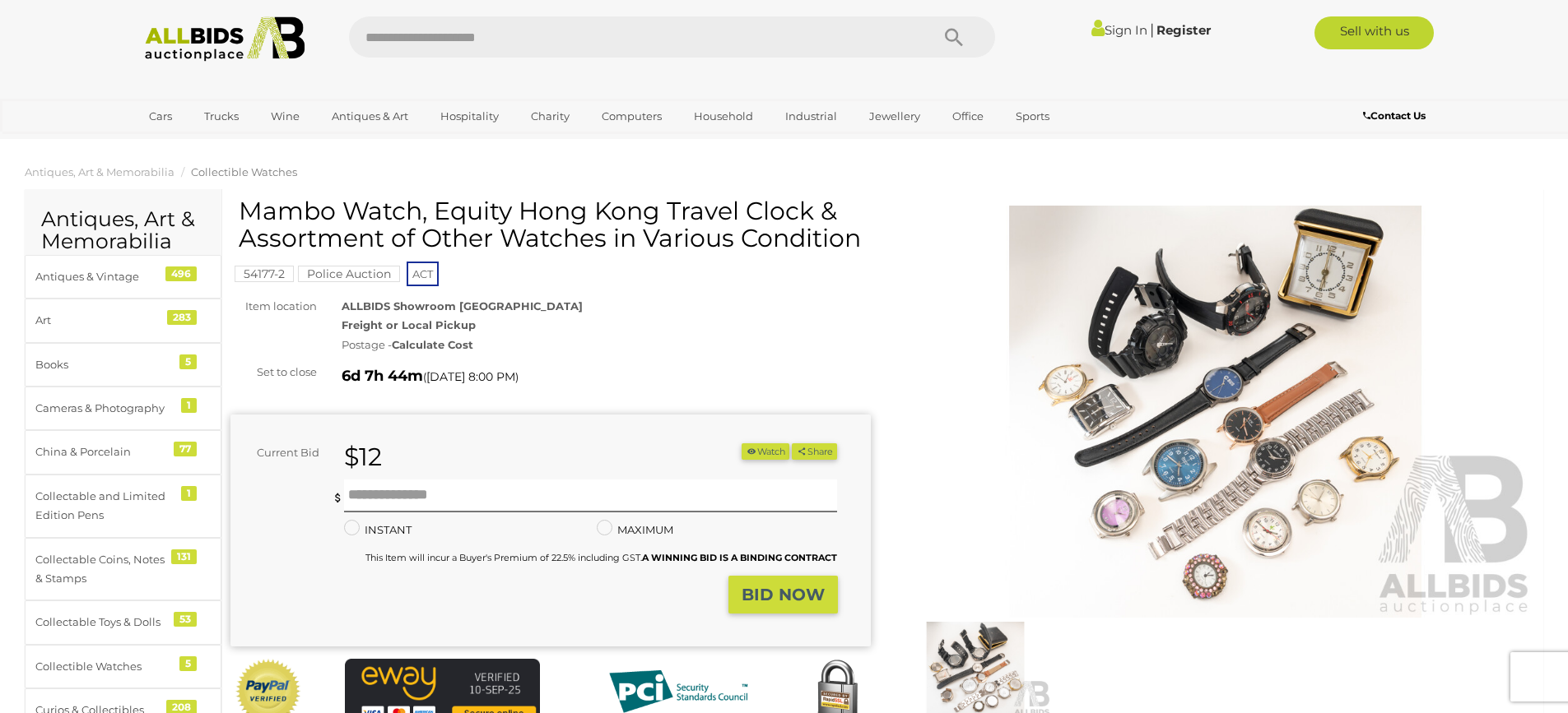
click at [1091, 351] on img at bounding box center [1215, 412] width 640 height 412
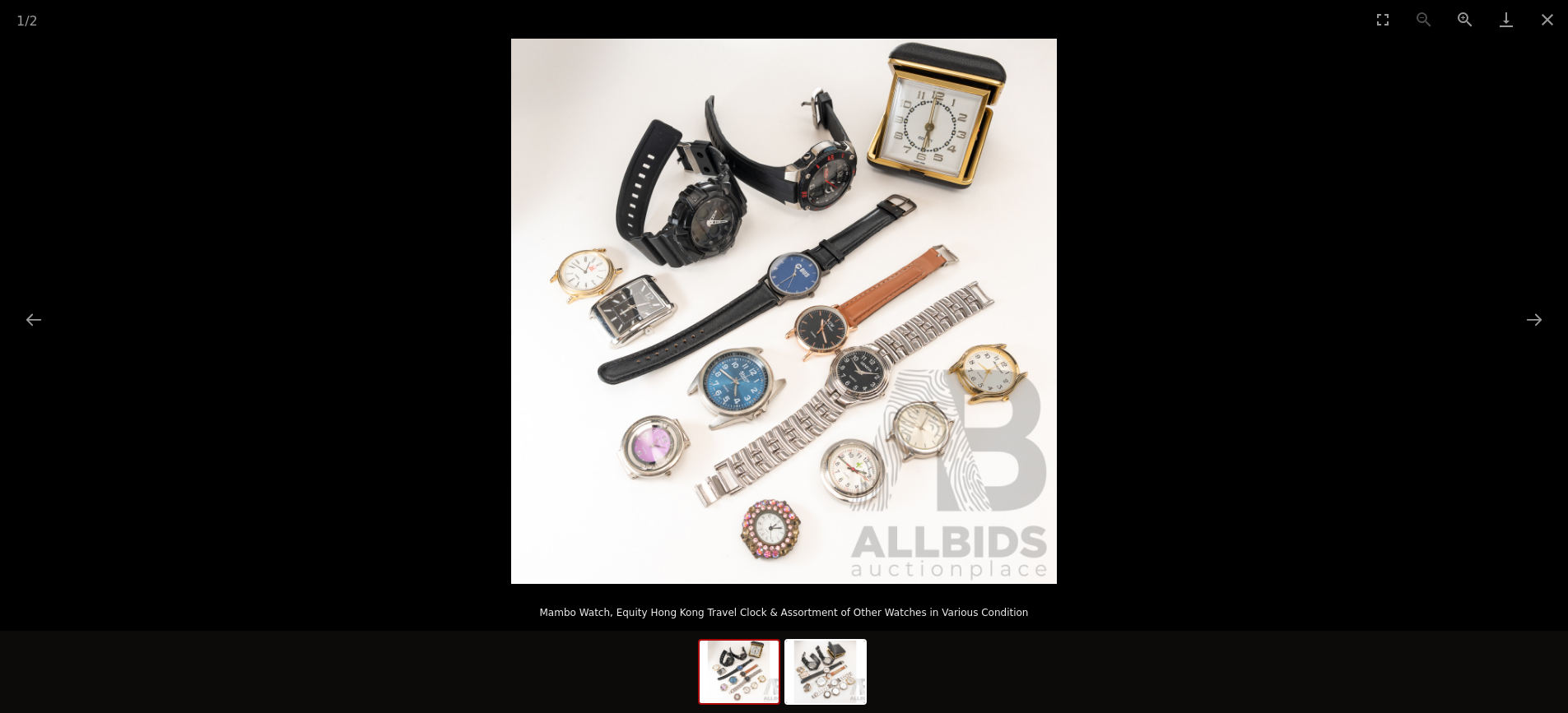
click at [591, 274] on img at bounding box center [784, 311] width 546 height 546
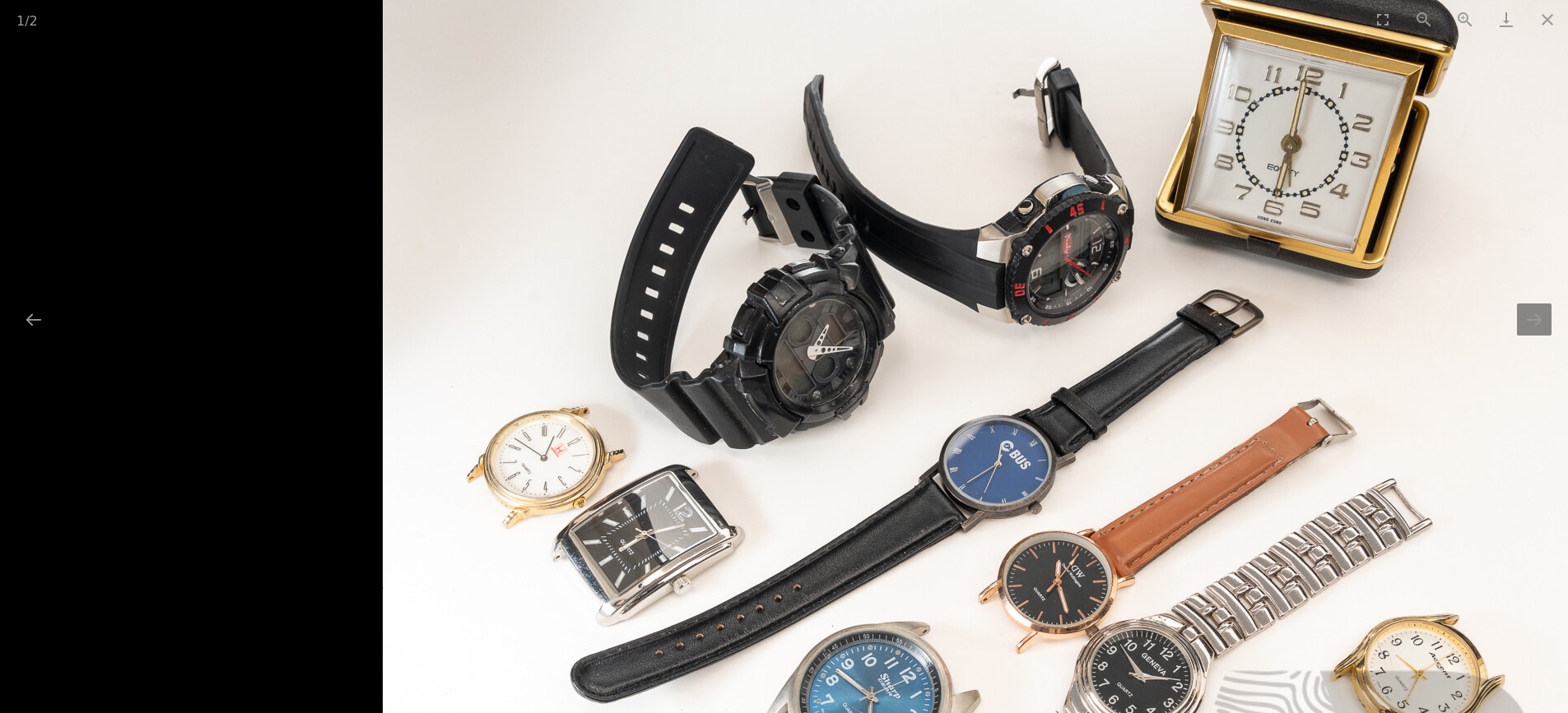
drag, startPoint x: 688, startPoint y: 374, endPoint x: 755, endPoint y: 642, distance: 276.2
click at [755, 642] on img at bounding box center [975, 544] width 1185 height 1185
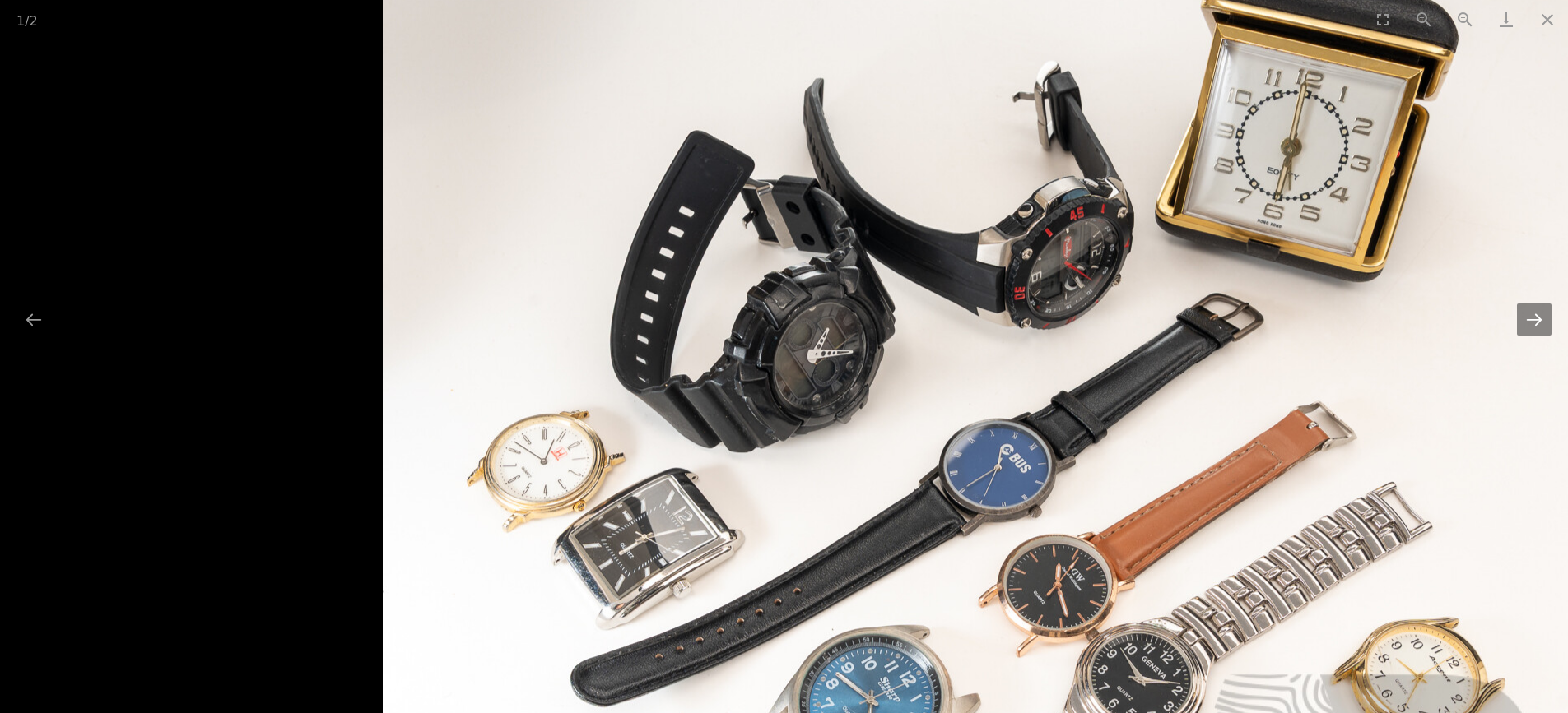
click at [1526, 332] on button "Next slide" at bounding box center [1533, 319] width 35 height 32
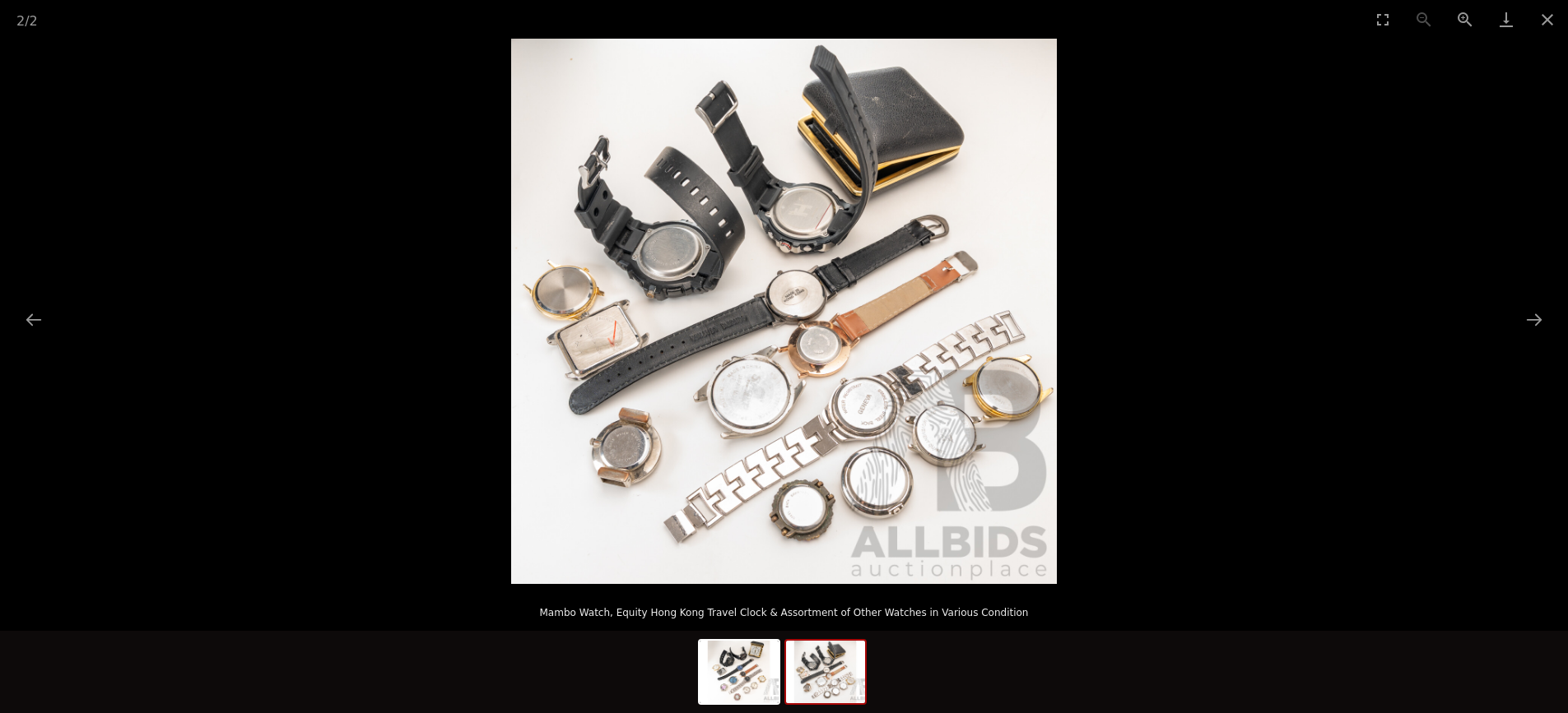
click at [891, 463] on img at bounding box center [784, 311] width 546 height 546
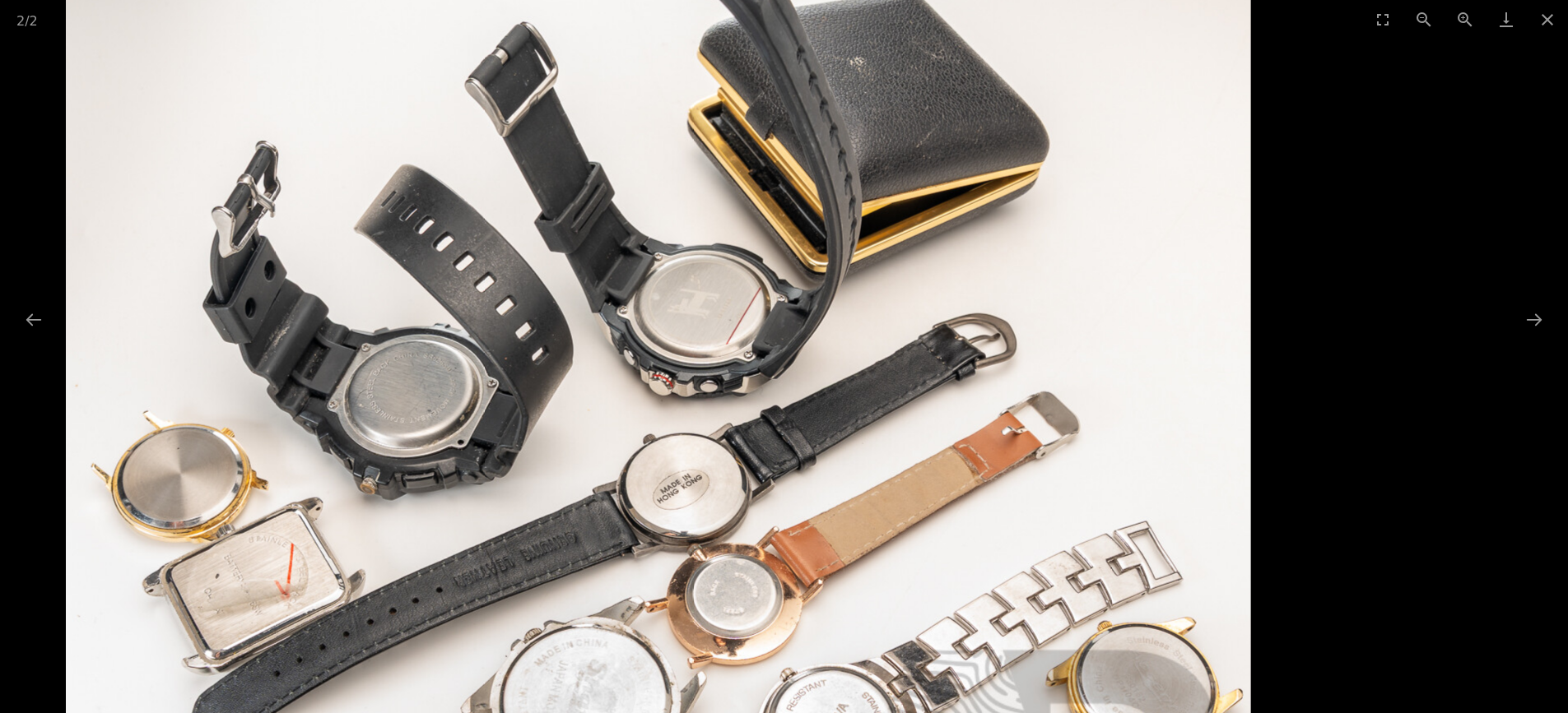
drag, startPoint x: 874, startPoint y: 215, endPoint x: 945, endPoint y: 577, distance: 368.9
click at [945, 577] on img at bounding box center [659, 524] width 1185 height 1185
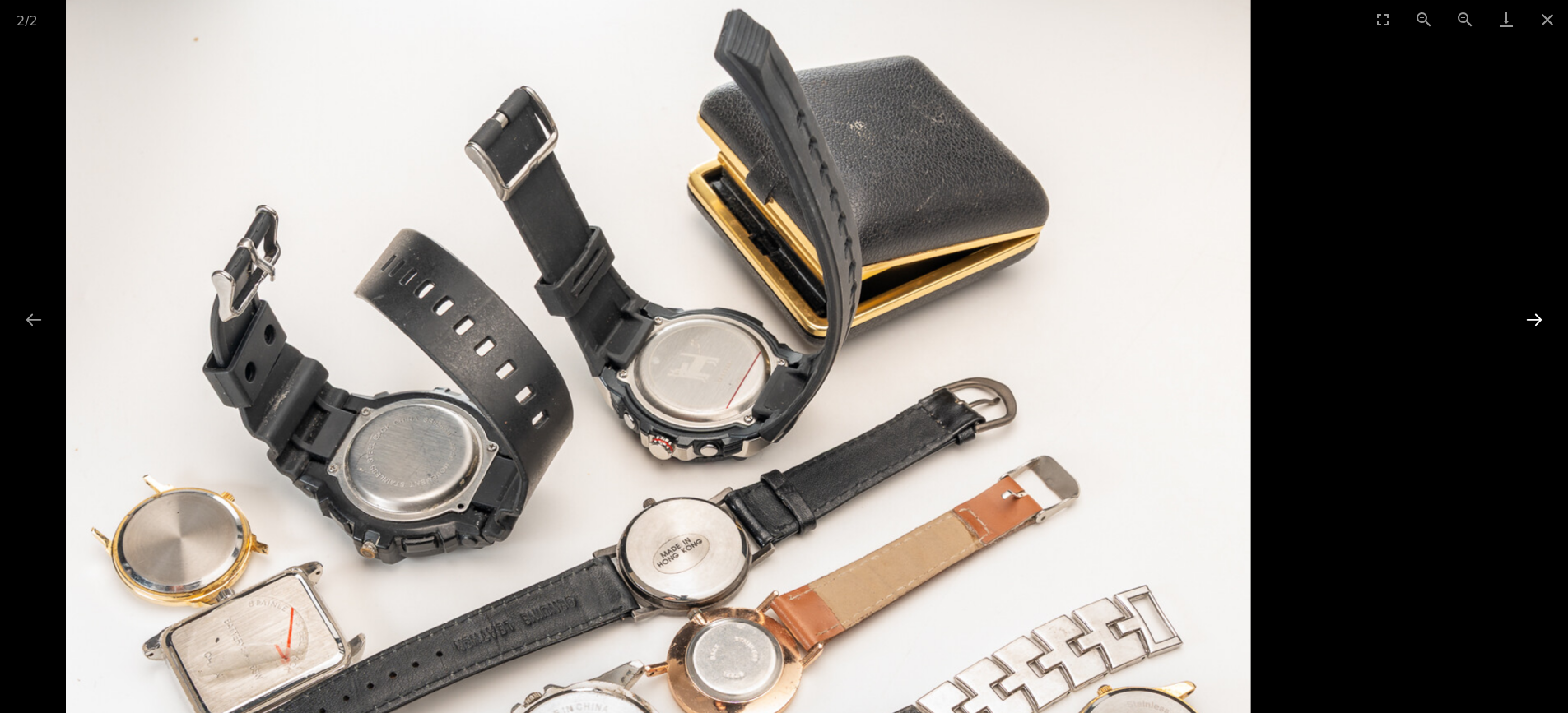
click at [1530, 318] on button "Next slide" at bounding box center [1533, 319] width 35 height 32
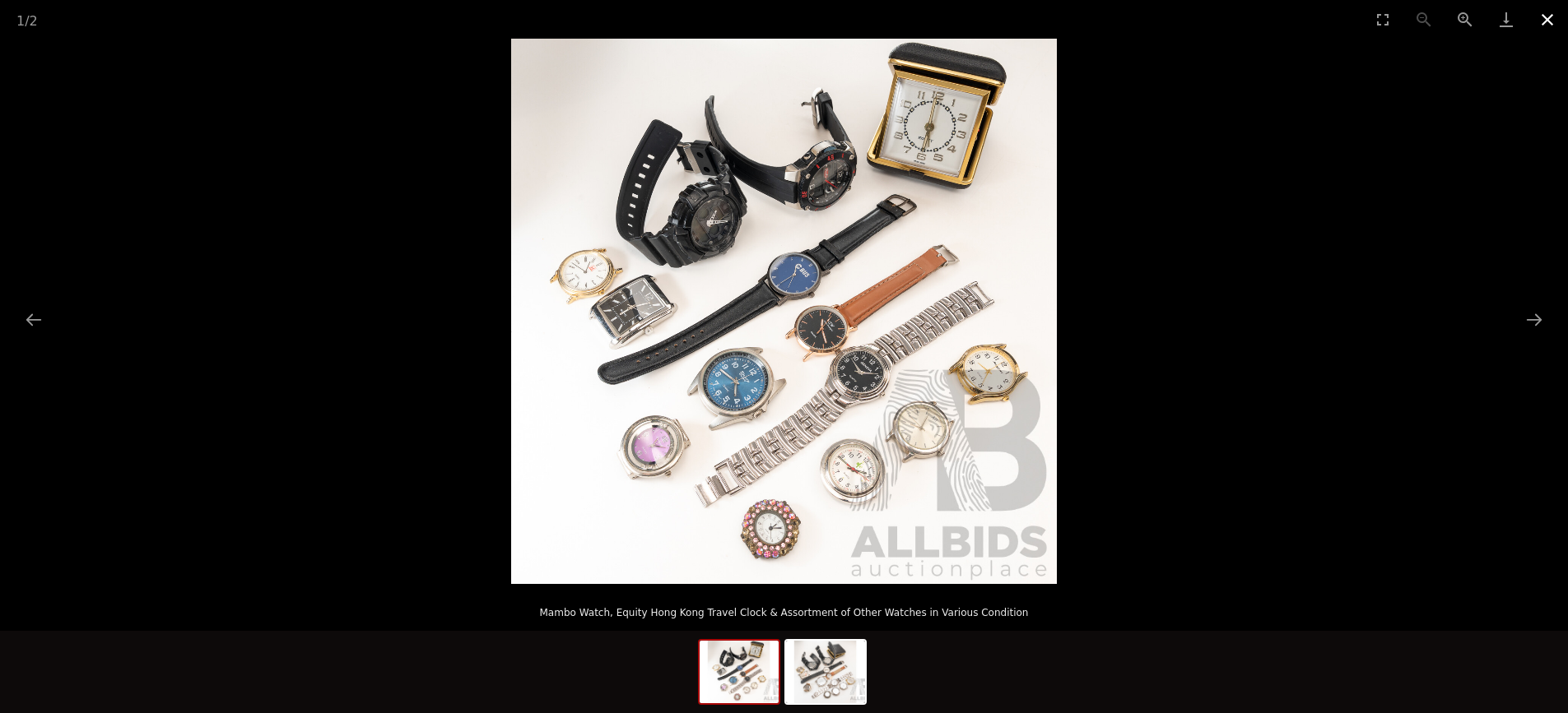
click at [1545, 19] on button "Close gallery" at bounding box center [1547, 19] width 41 height 38
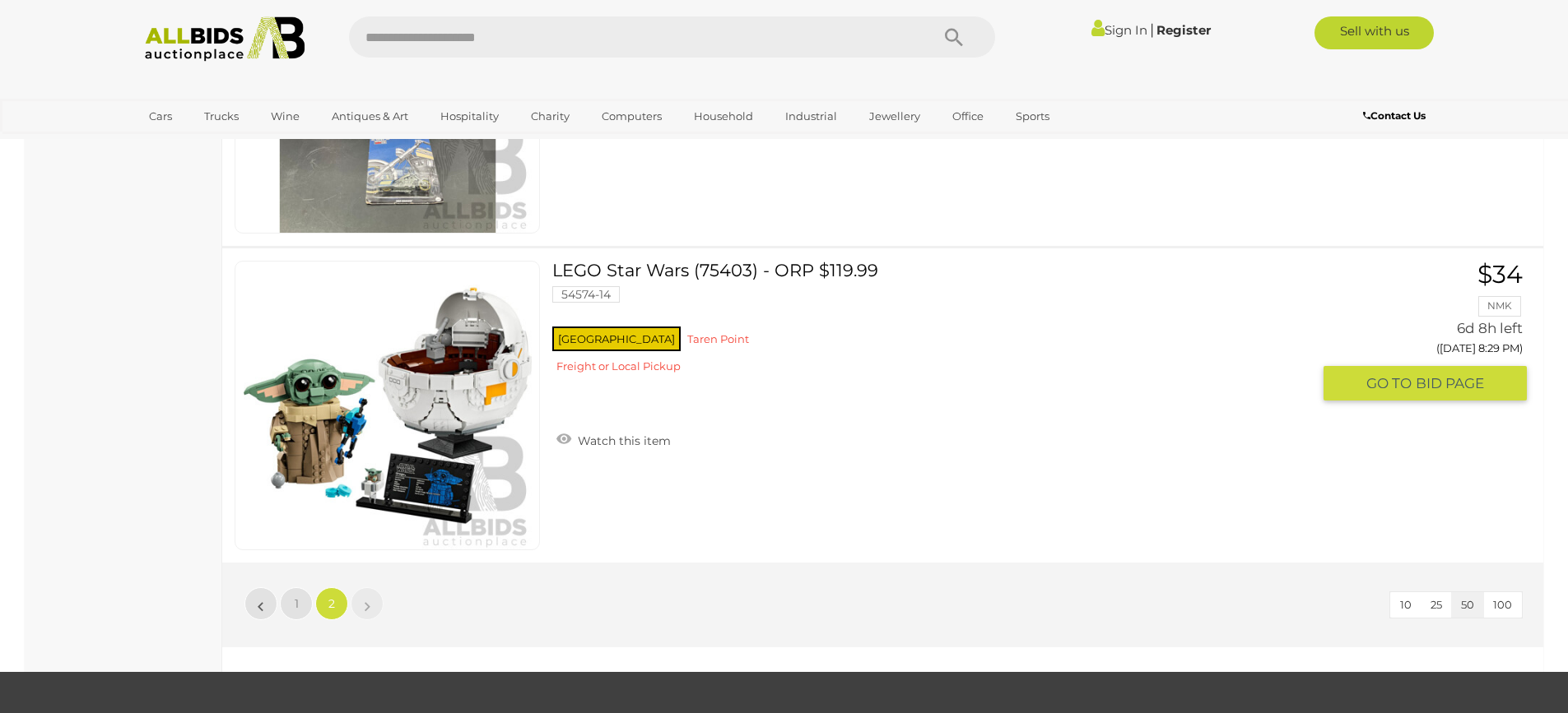
scroll to position [14480, 0]
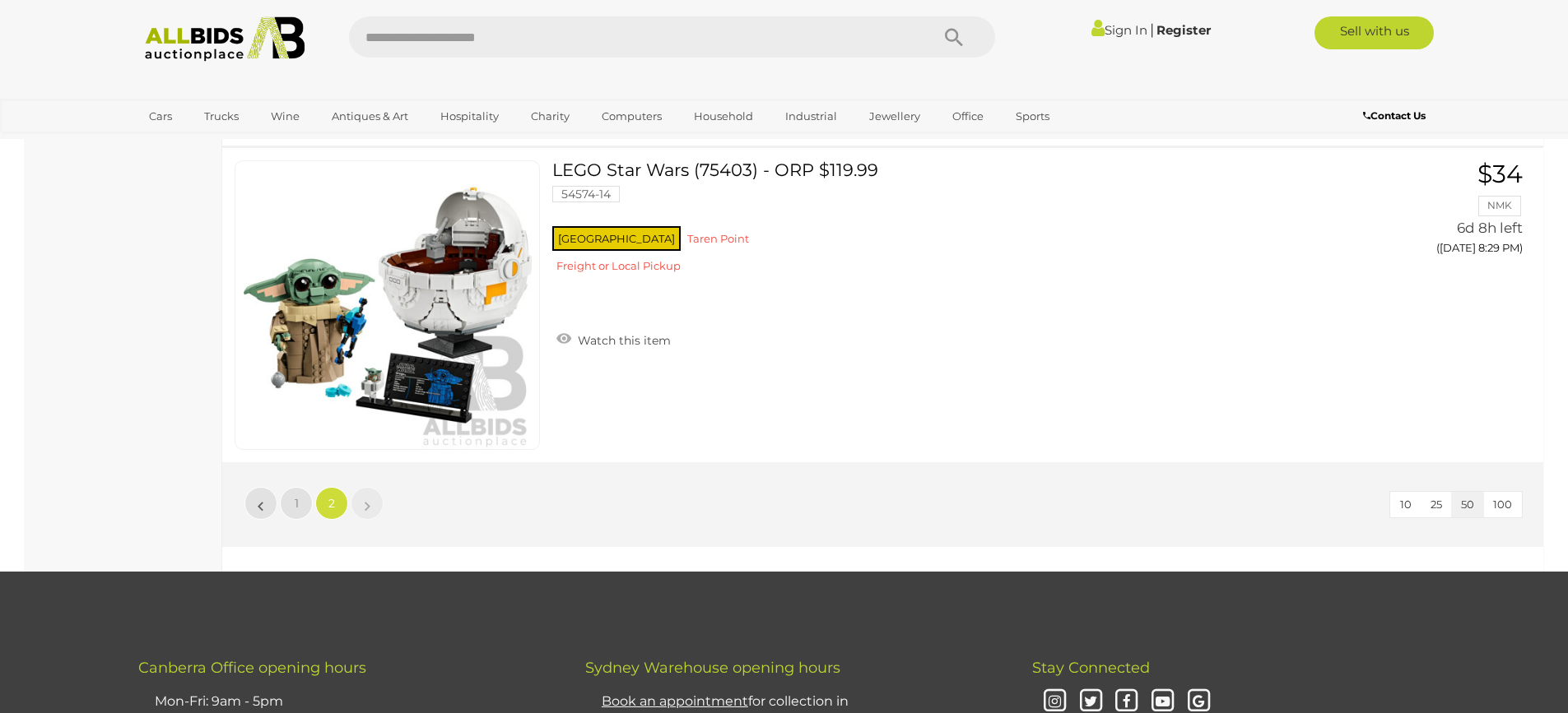
click at [195, 49] on img at bounding box center [224, 39] width 178 height 45
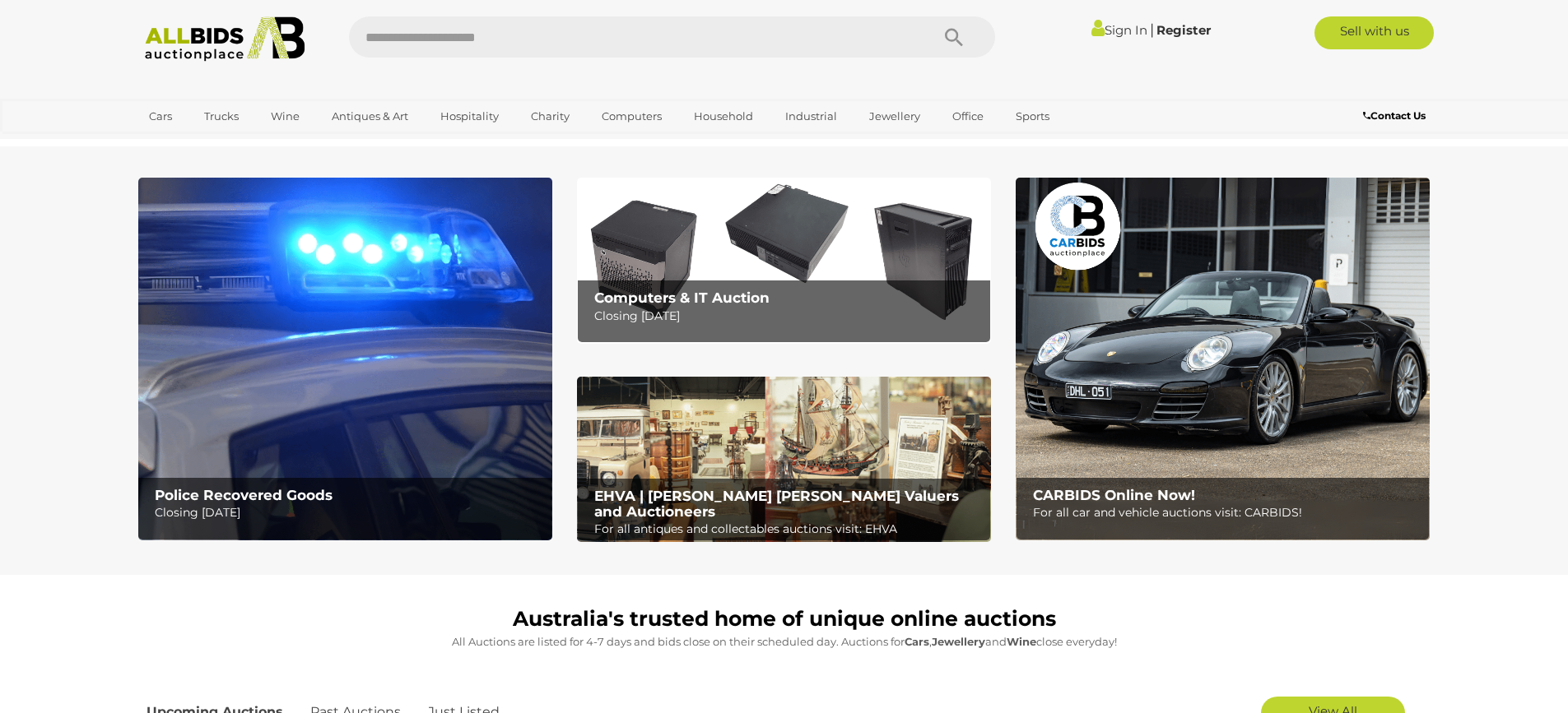
click at [1226, 365] on img at bounding box center [1222, 358] width 413 height 363
